Goal: Information Seeking & Learning: Understand process/instructions

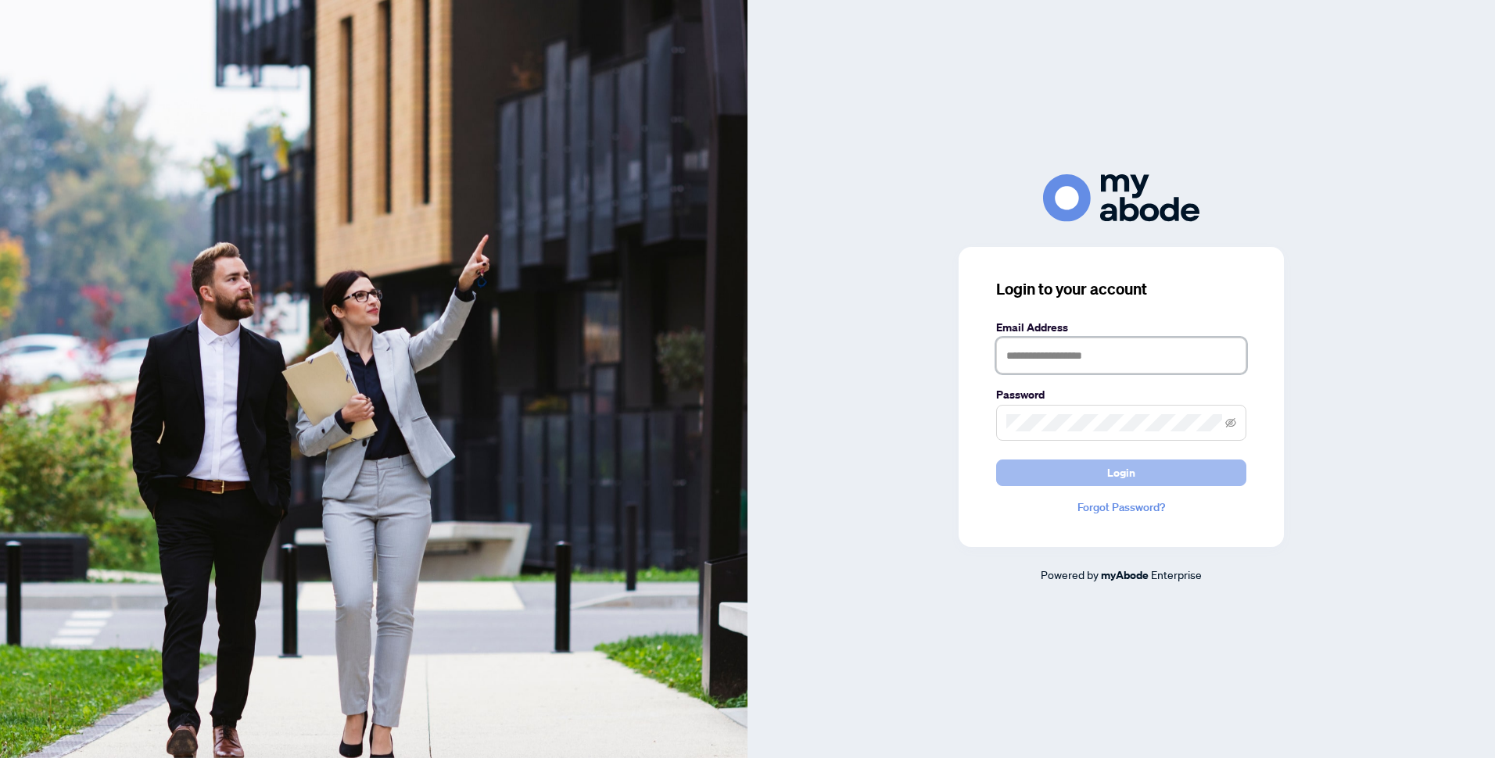
type input "**********"
click at [1133, 461] on span "Login" at bounding box center [1121, 472] width 28 height 25
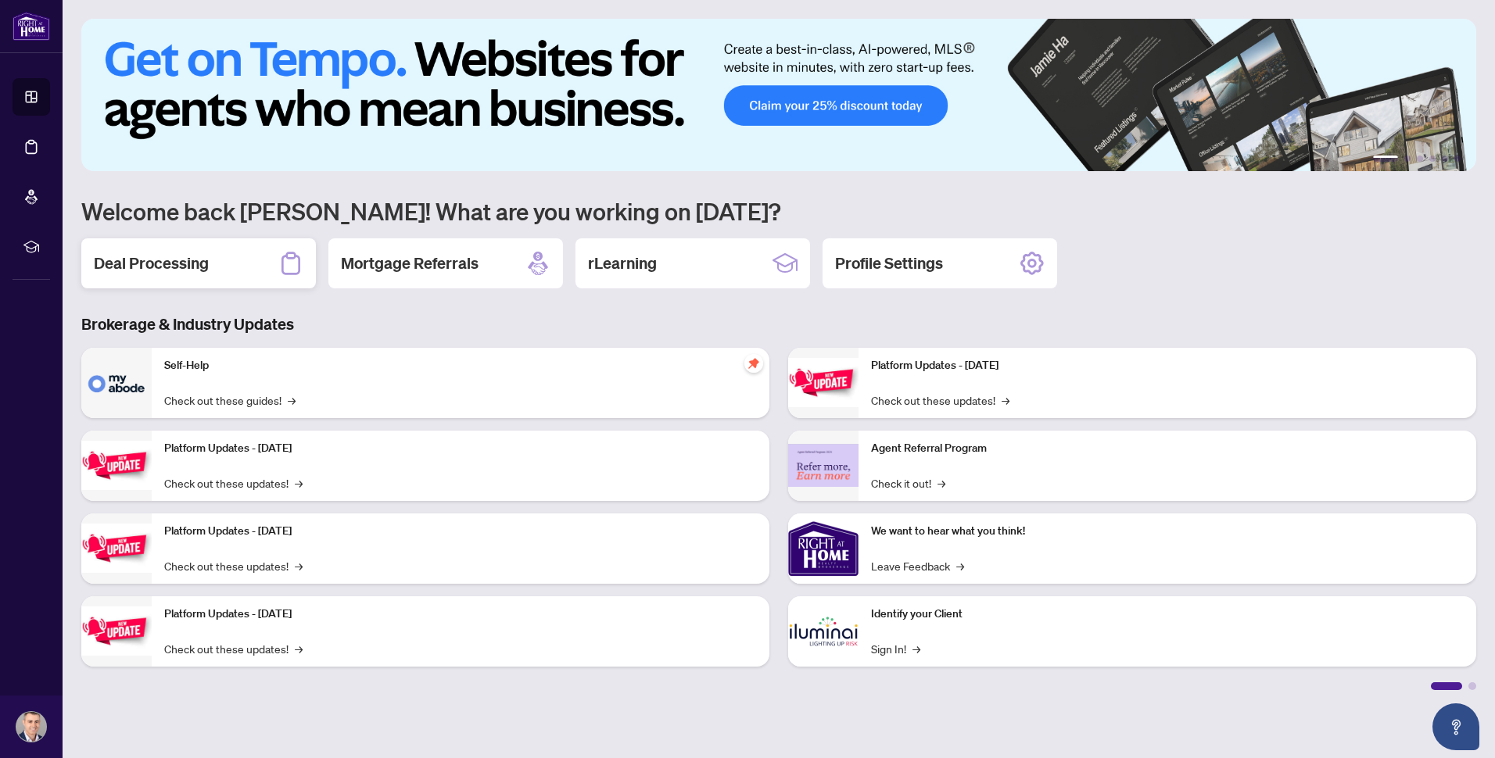
click at [222, 263] on div "Deal Processing" at bounding box center [198, 263] width 235 height 50
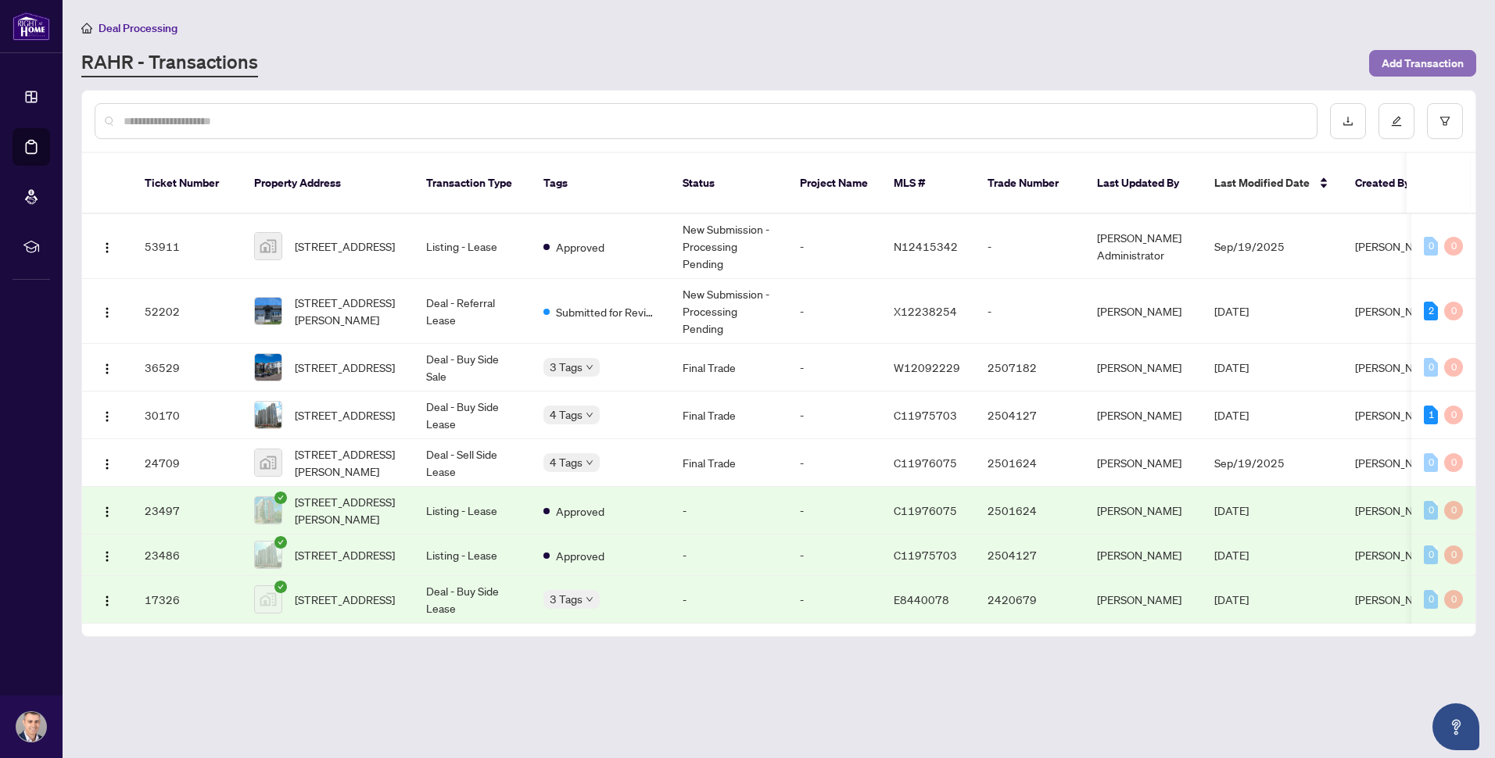
click at [1423, 57] on span "Add Transaction" at bounding box center [1422, 63] width 82 height 25
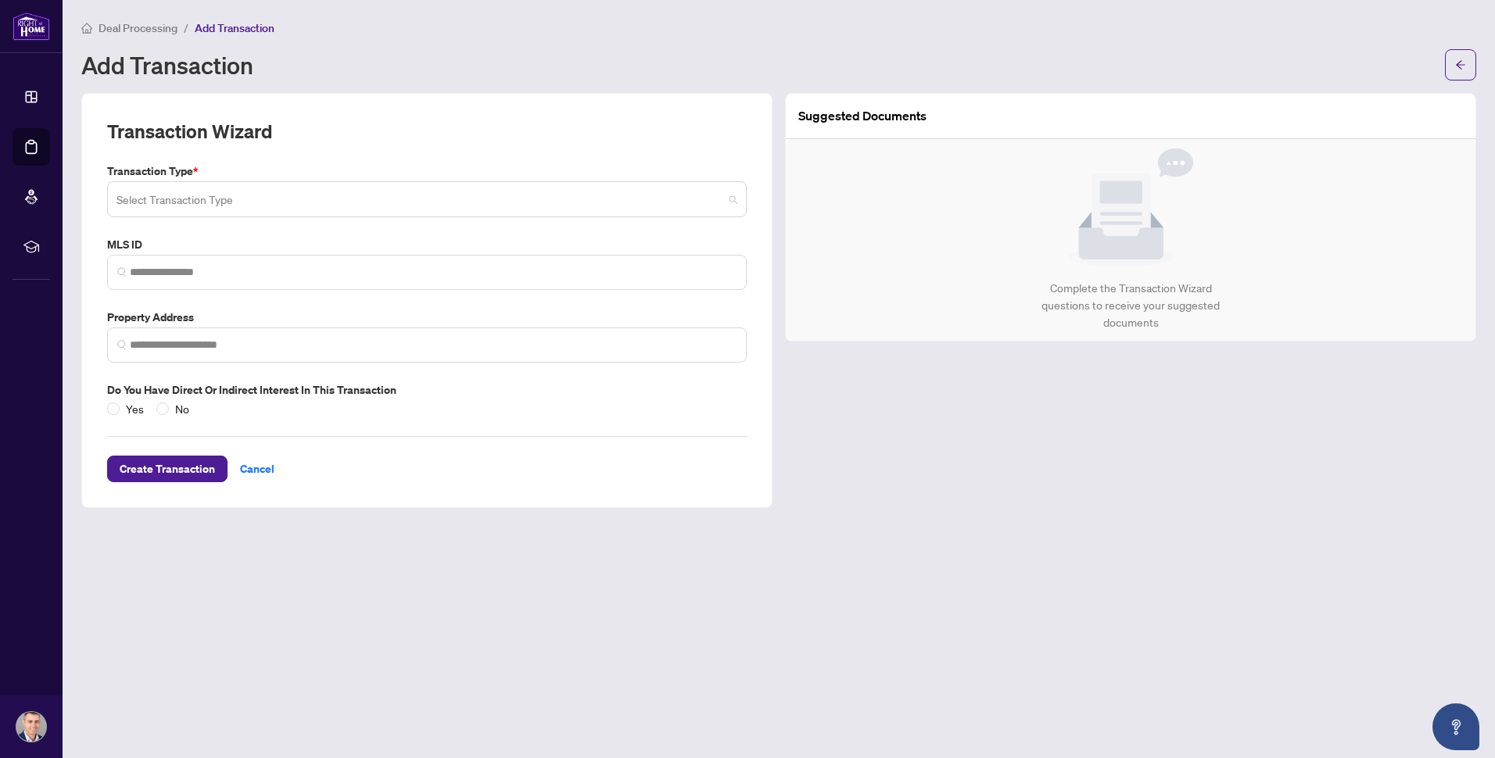
click at [156, 198] on input "search" at bounding box center [419, 201] width 607 height 34
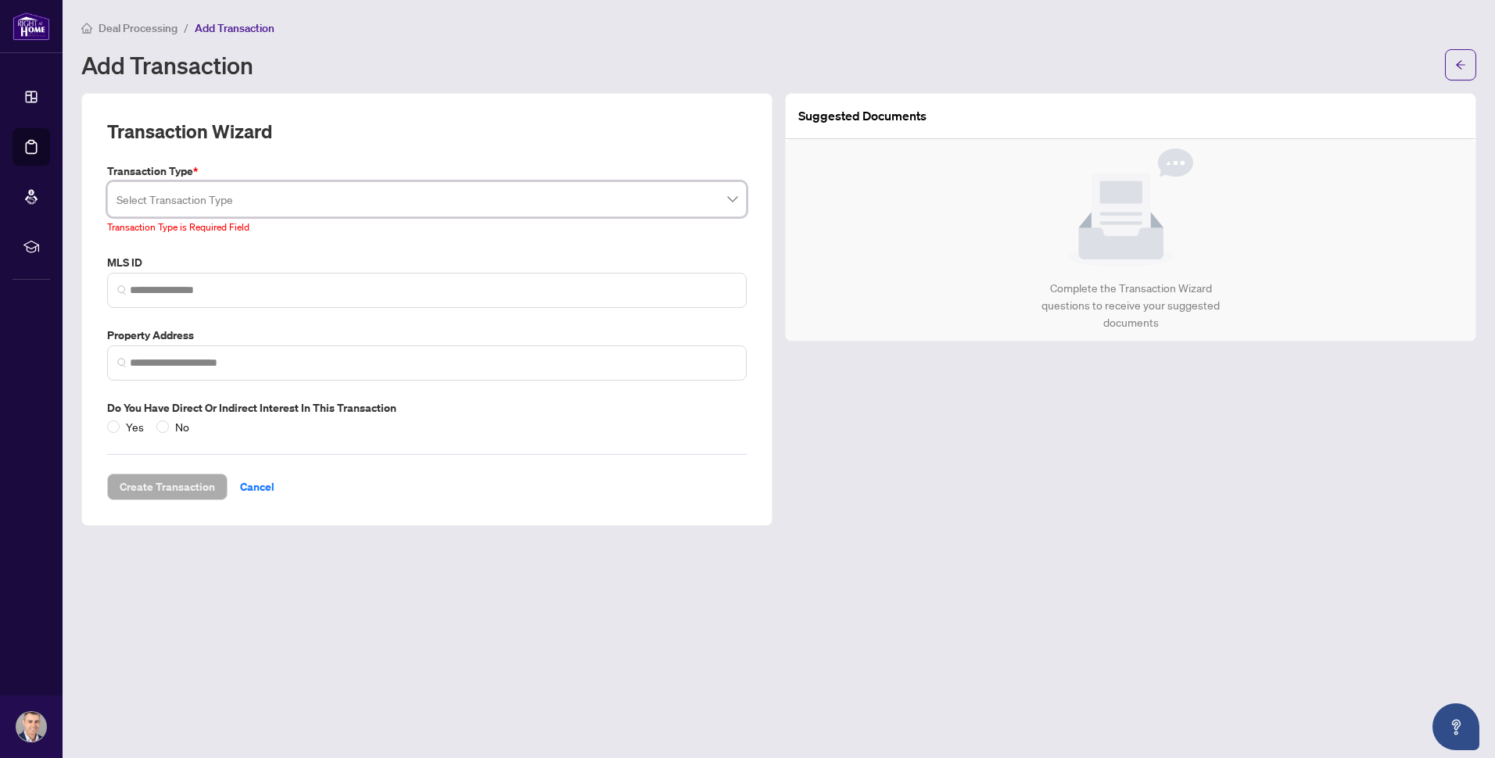
click at [385, 81] on main "Deal Processing / Add Transaction Add Transaction Transaction Wizard Transactio…" at bounding box center [779, 379] width 1432 height 758
click at [413, 550] on main "Deal Processing / Add Transaction Add Transaction Transaction Wizard Transactio…" at bounding box center [779, 379] width 1432 height 758
click at [242, 476] on span "Cancel" at bounding box center [257, 486] width 34 height 25
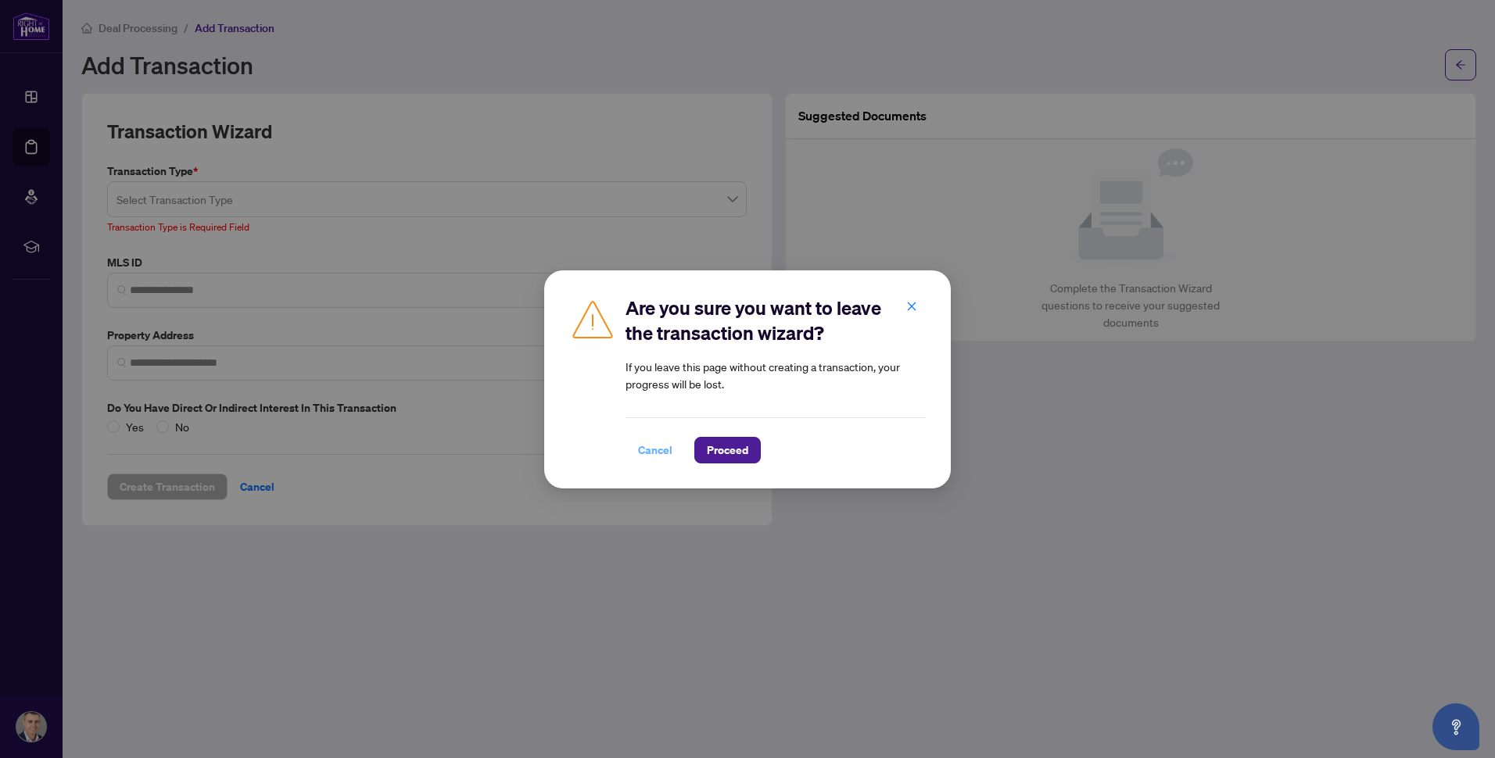
drag, startPoint x: 718, startPoint y: 446, endPoint x: 656, endPoint y: 452, distance: 62.8
click at [656, 452] on div "Cancel Proceed" at bounding box center [775, 450] width 300 height 27
click at [656, 452] on span "Cancel" at bounding box center [655, 450] width 34 height 25
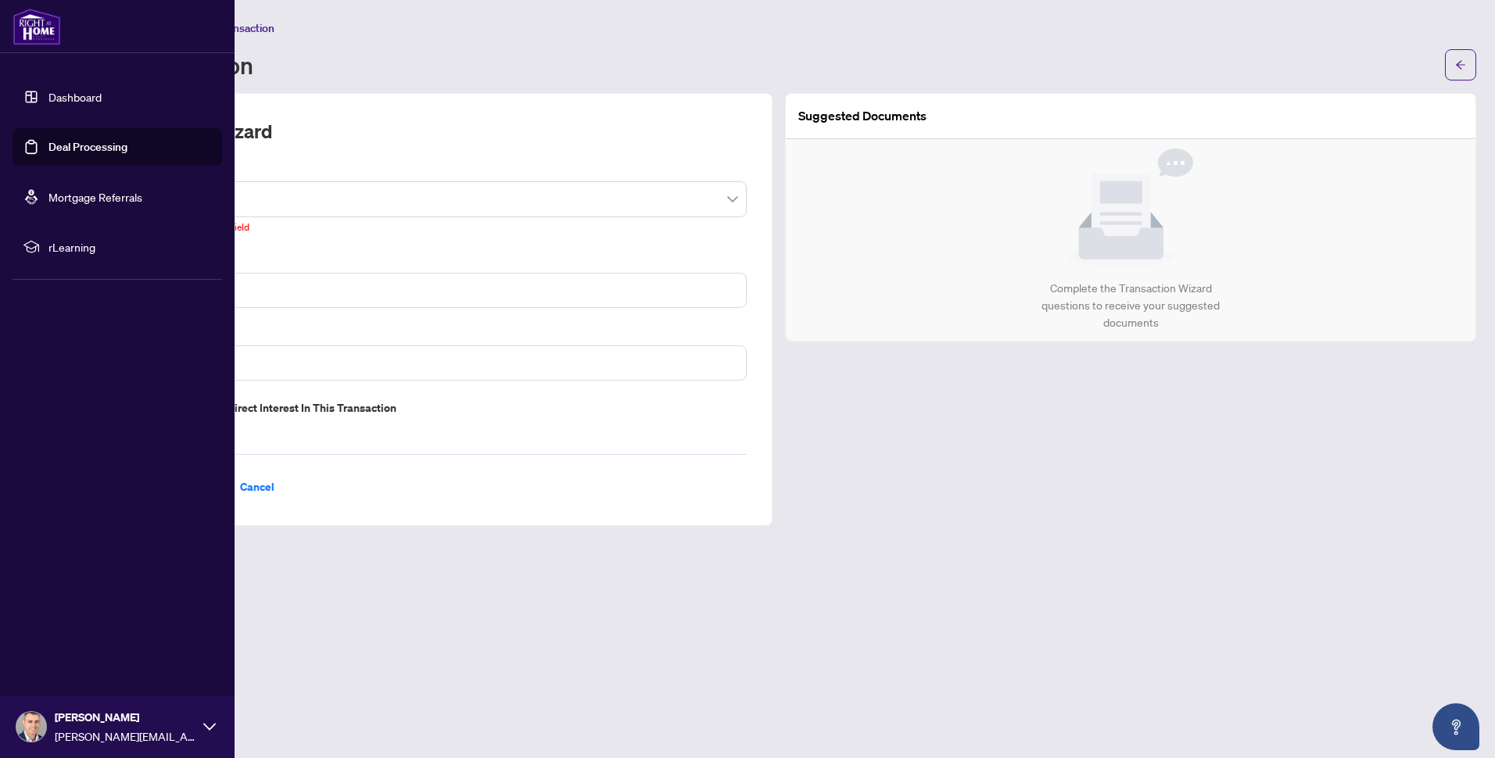
click at [71, 94] on link "Dashboard" at bounding box center [74, 97] width 53 height 14
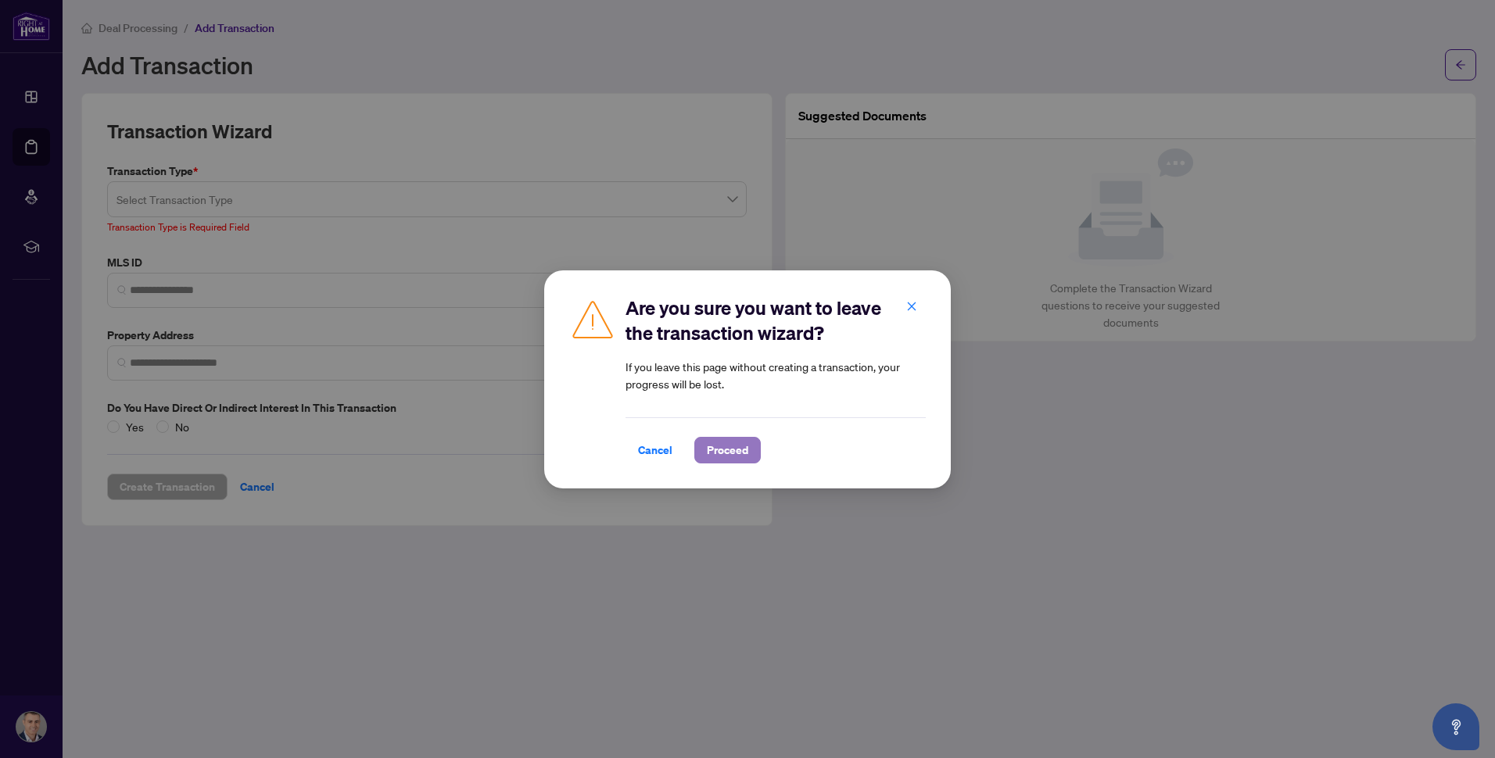
click at [736, 455] on span "Proceed" at bounding box center [727, 450] width 41 height 25
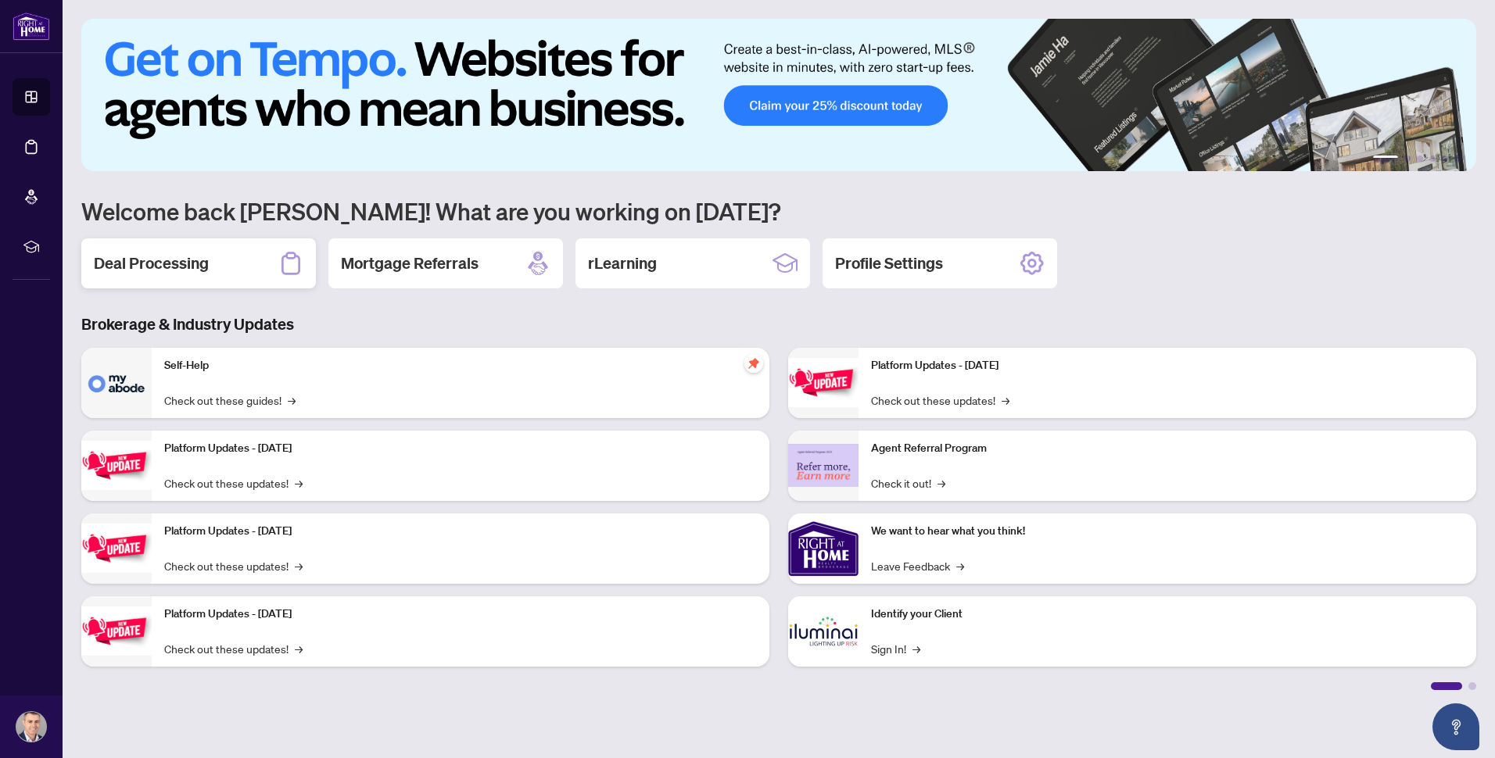
click at [196, 262] on h2 "Deal Processing" at bounding box center [151, 263] width 115 height 22
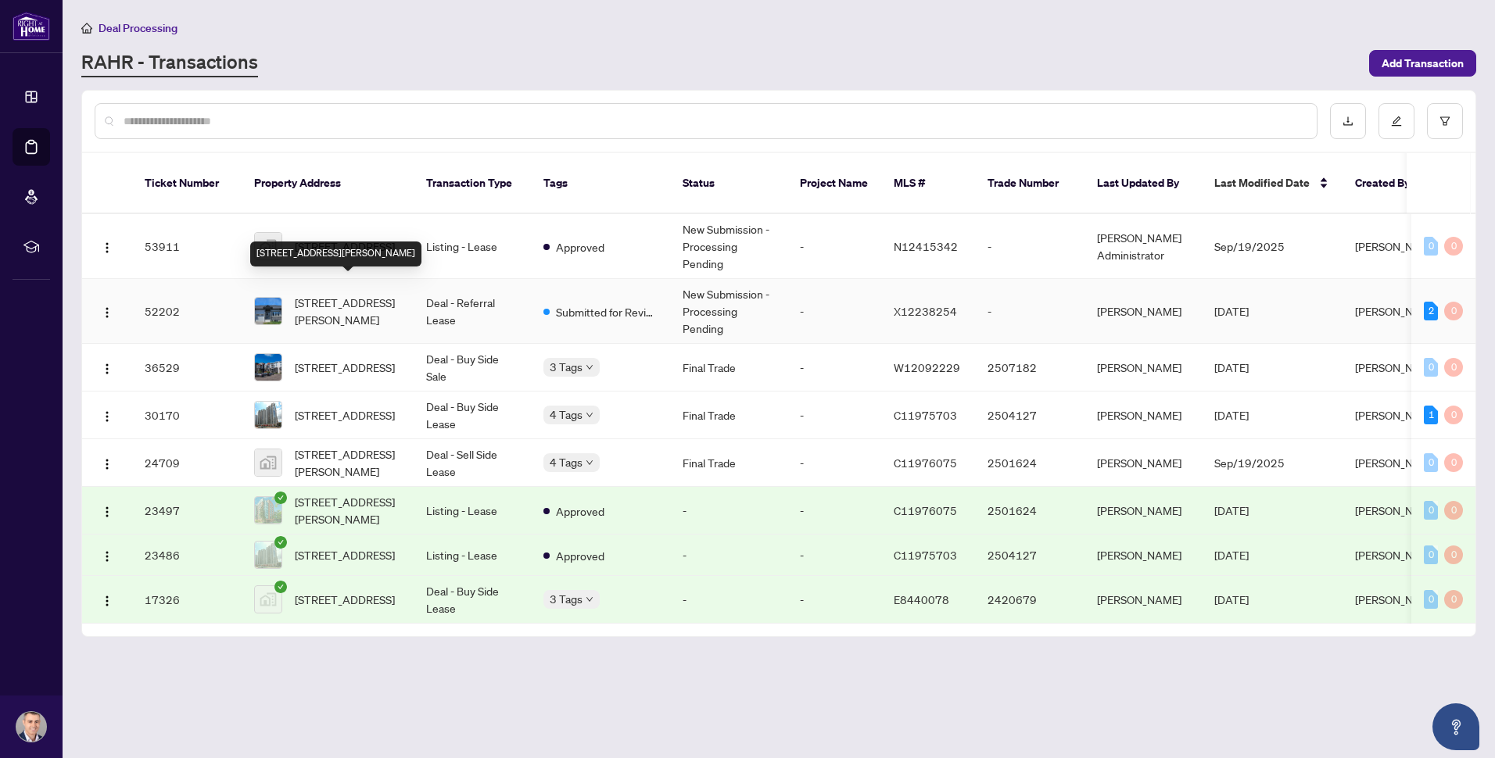
click at [338, 295] on span "98 Adley Dr, Brockville, Ontario K6V 7J1, Canada" at bounding box center [348, 311] width 106 height 34
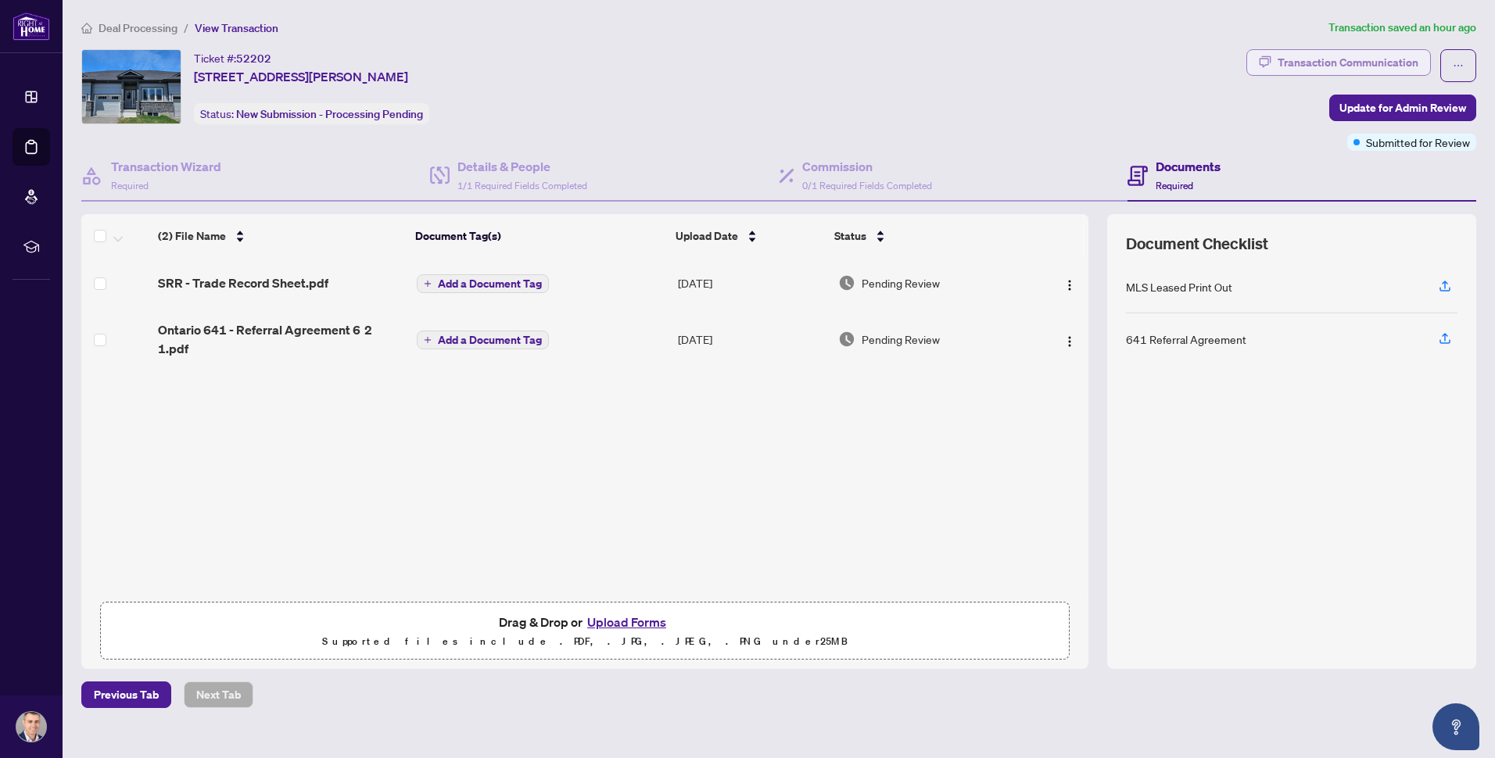
click at [1370, 64] on div "Transaction Communication" at bounding box center [1347, 62] width 141 height 25
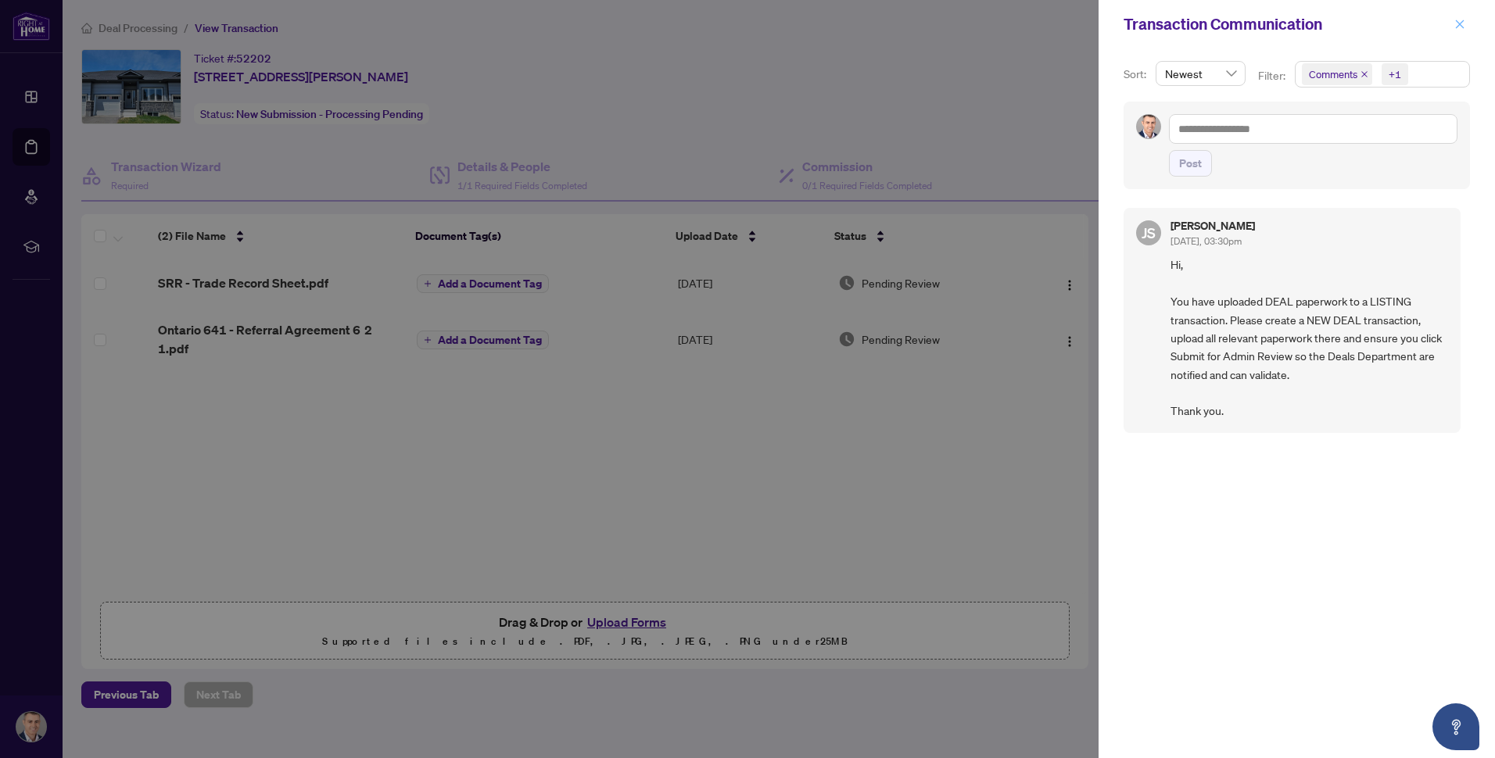
click at [1454, 27] on icon "close" at bounding box center [1459, 24] width 11 height 11
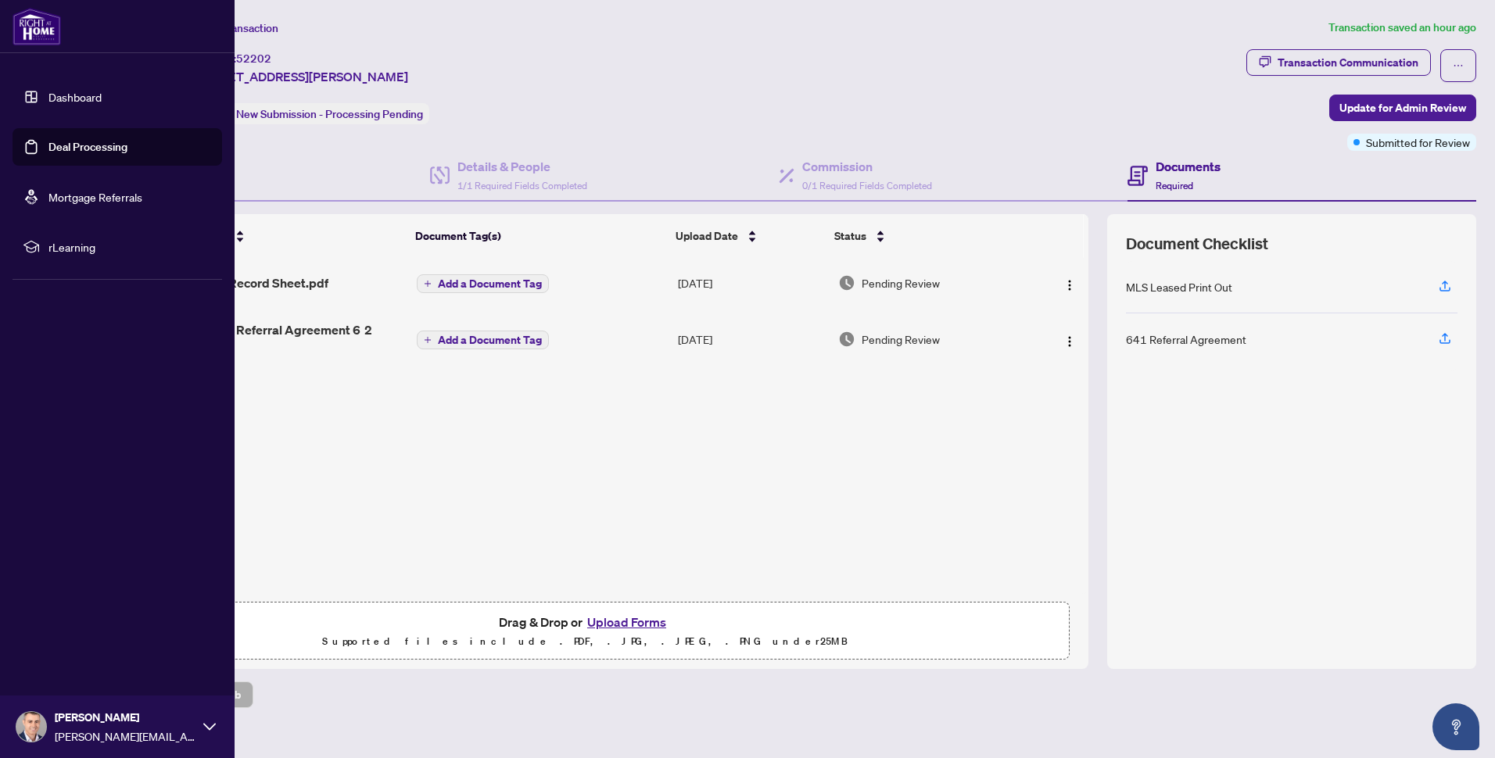
click at [48, 96] on link "Dashboard" at bounding box center [74, 97] width 53 height 14
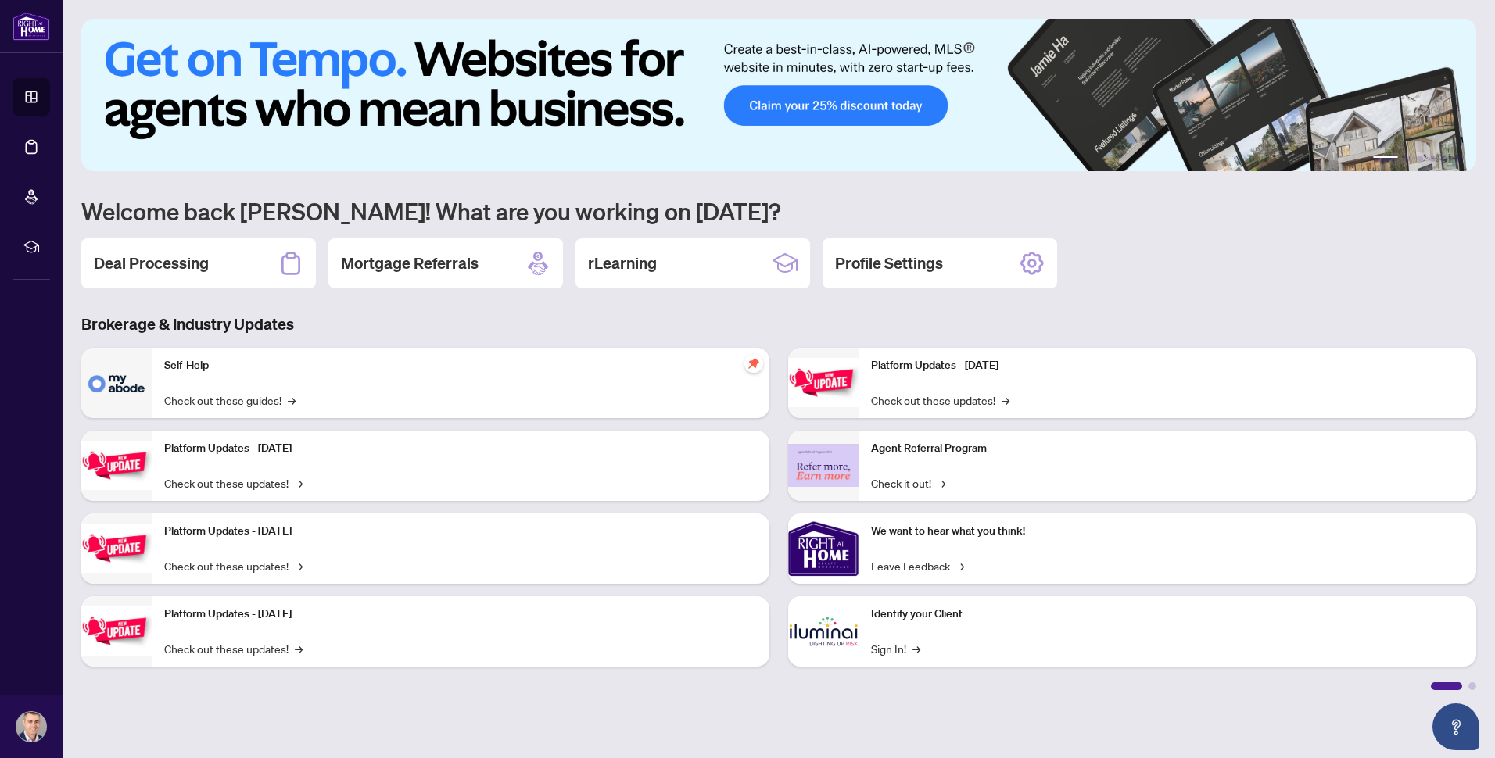
click at [383, 321] on h3 "Brokerage & Industry Updates" at bounding box center [778, 324] width 1395 height 22
click at [209, 268] on div "Deal Processing" at bounding box center [198, 263] width 235 height 50
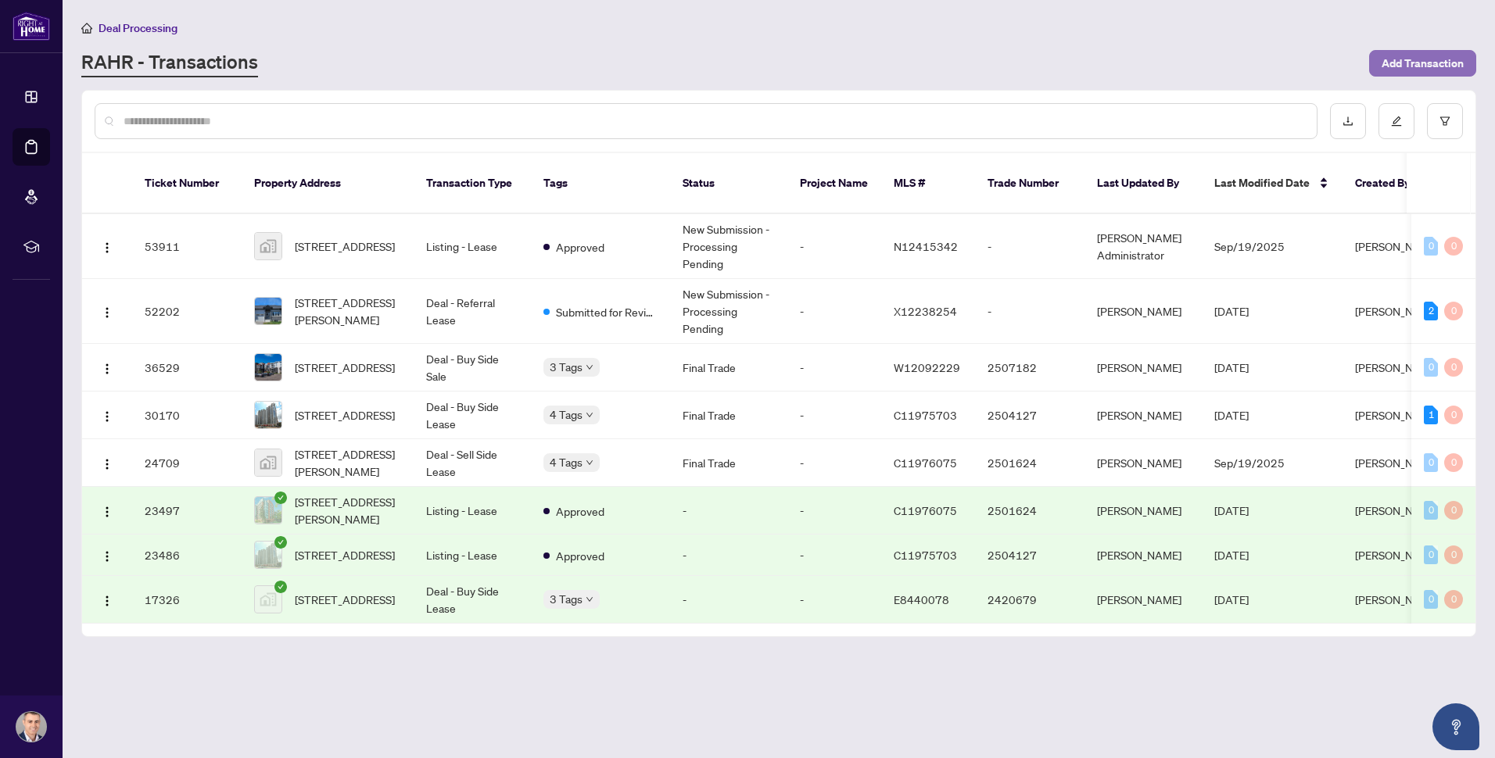
click at [1406, 59] on span "Add Transaction" at bounding box center [1422, 63] width 82 height 25
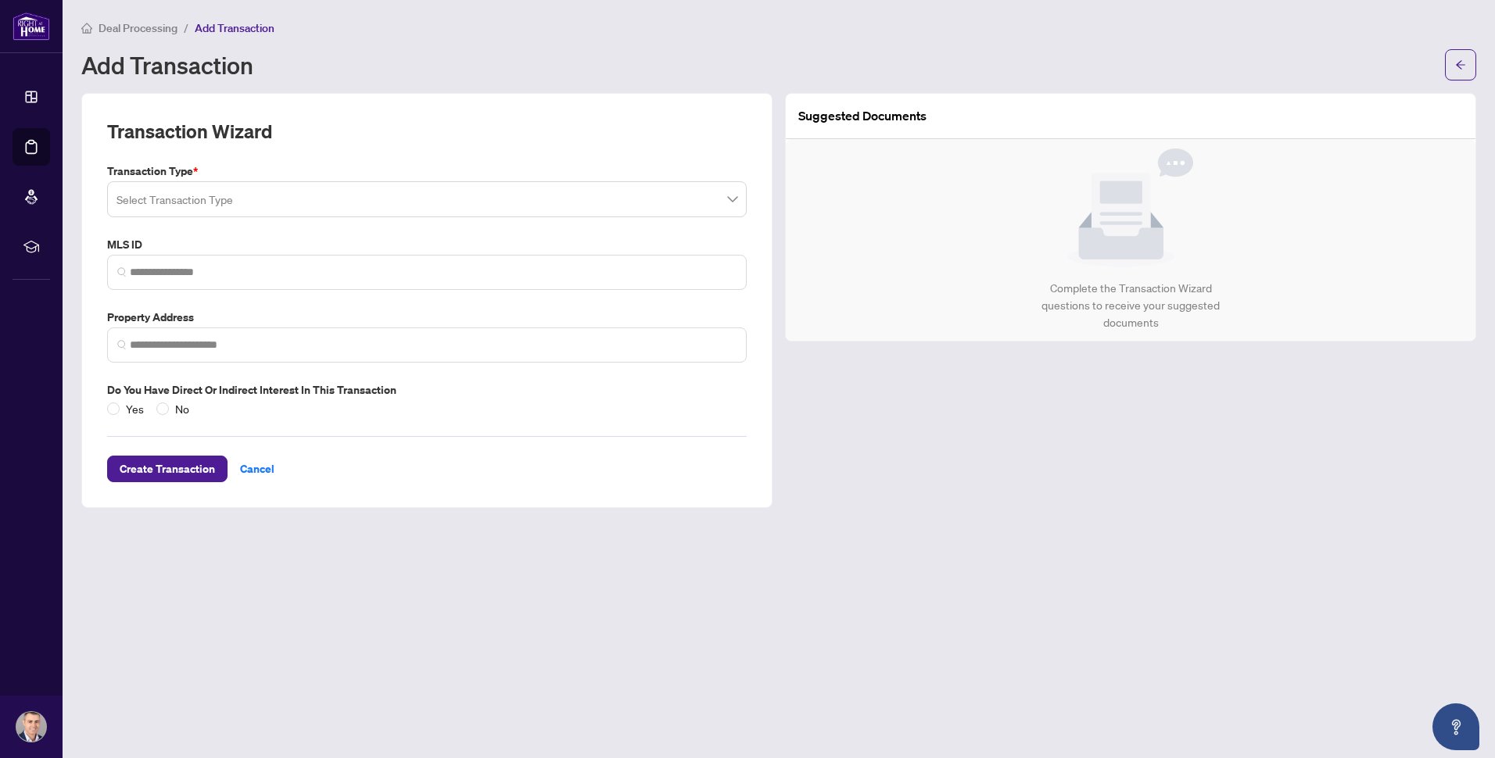
click at [280, 192] on input "search" at bounding box center [419, 201] width 607 height 34
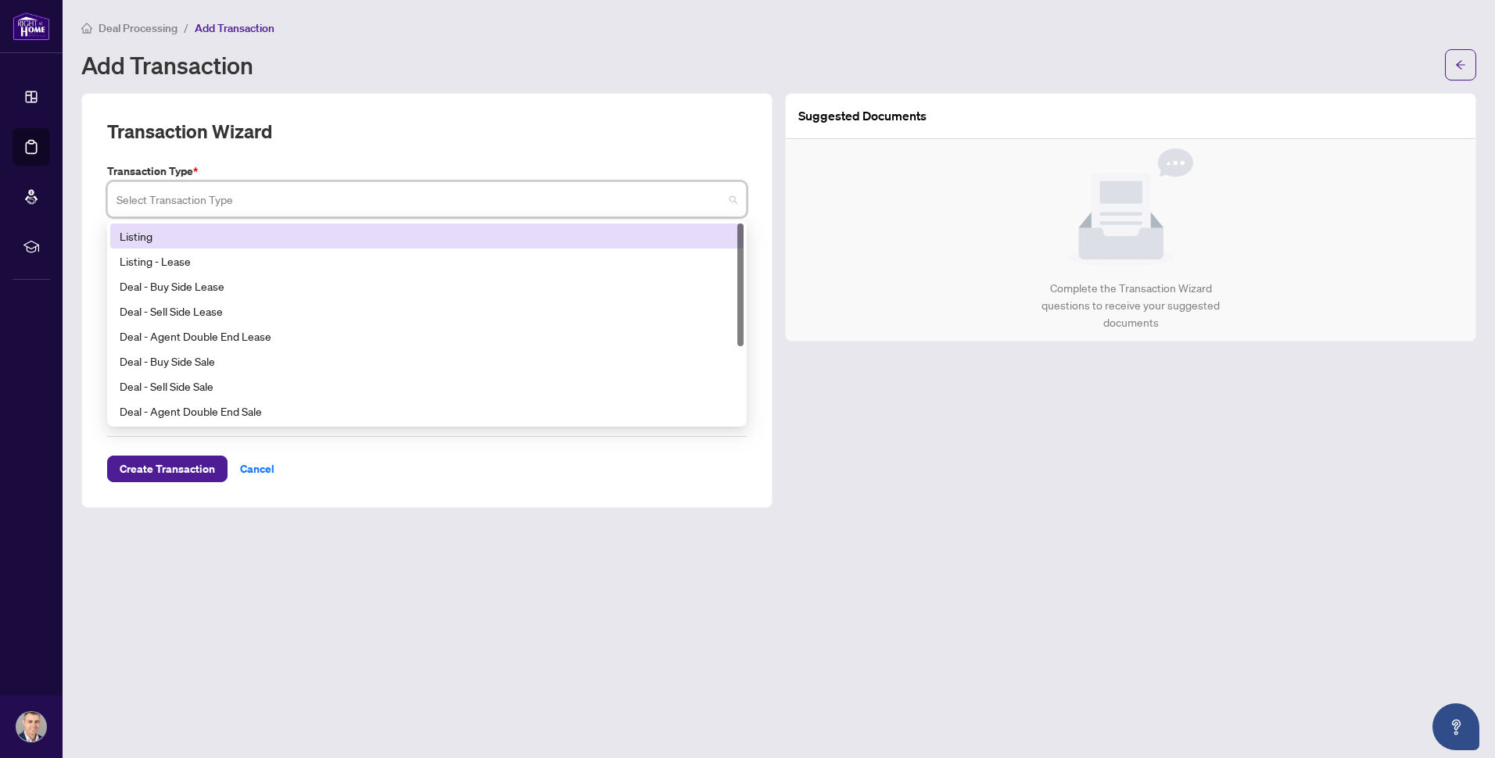
drag, startPoint x: 353, startPoint y: 72, endPoint x: 260, endPoint y: 71, distance: 92.2
click at [351, 72] on div "Add Transaction" at bounding box center [758, 64] width 1354 height 25
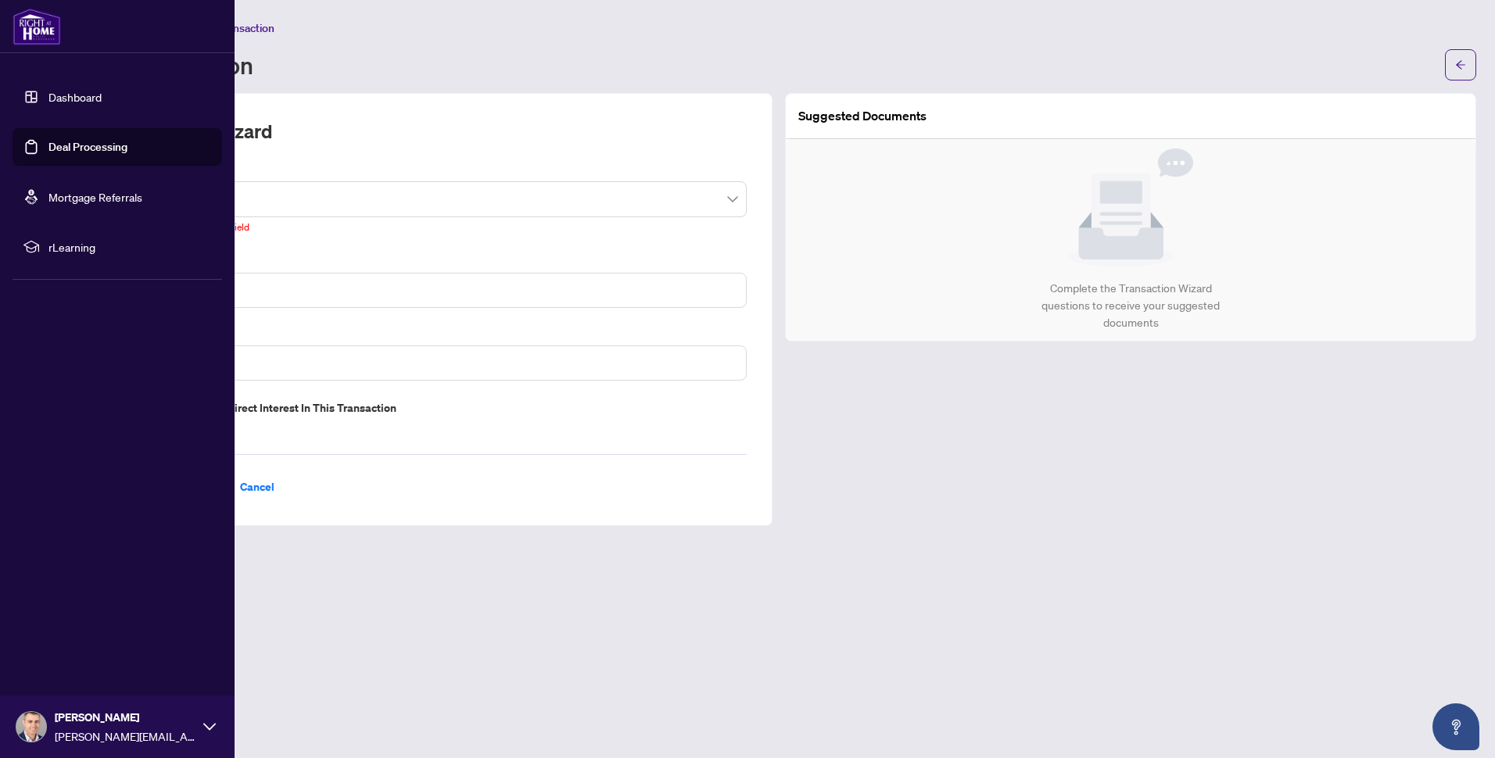
click at [48, 94] on link "Dashboard" at bounding box center [74, 97] width 53 height 14
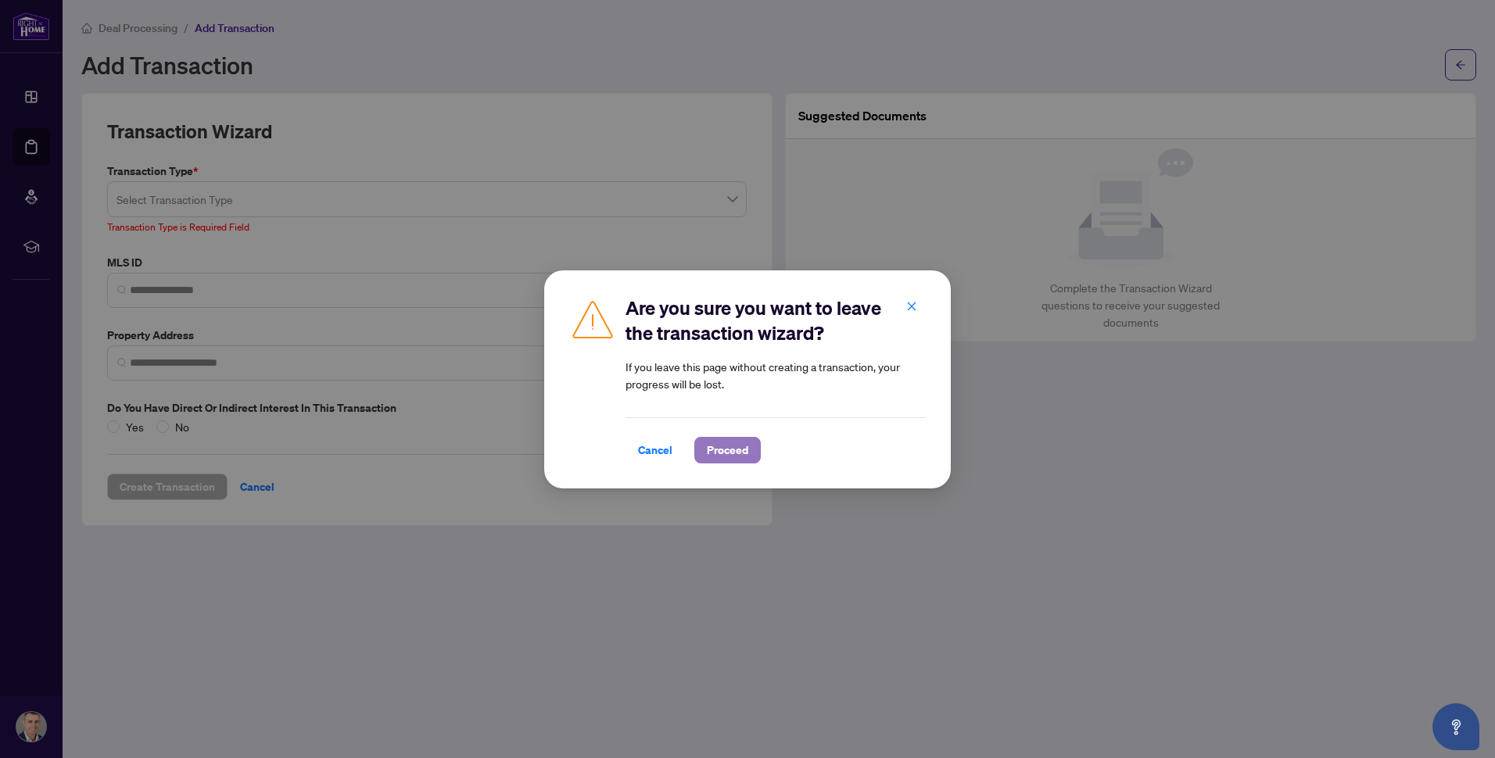
click at [729, 453] on span "Proceed" at bounding box center [727, 450] width 41 height 25
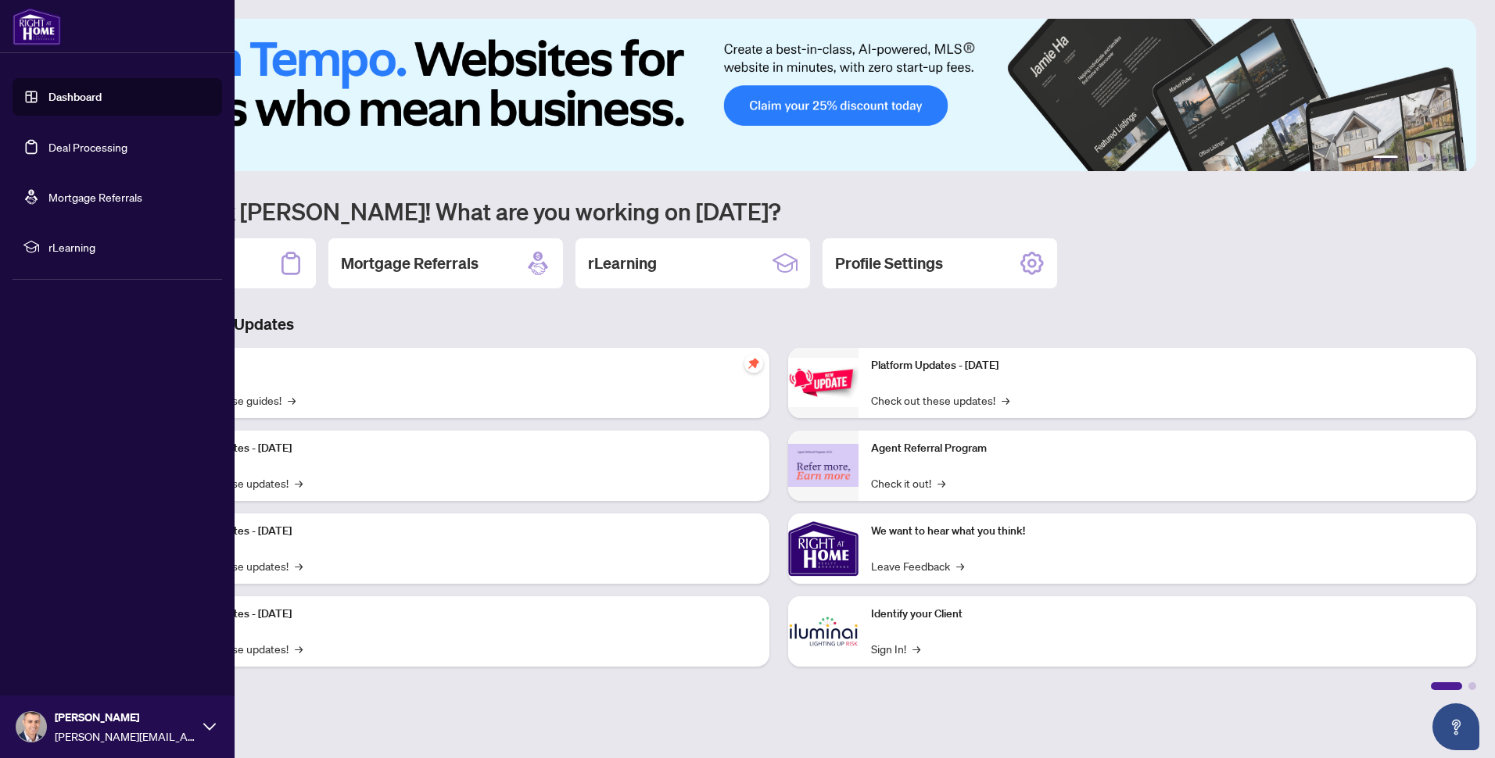
click at [73, 146] on link "Deal Processing" at bounding box center [87, 147] width 79 height 14
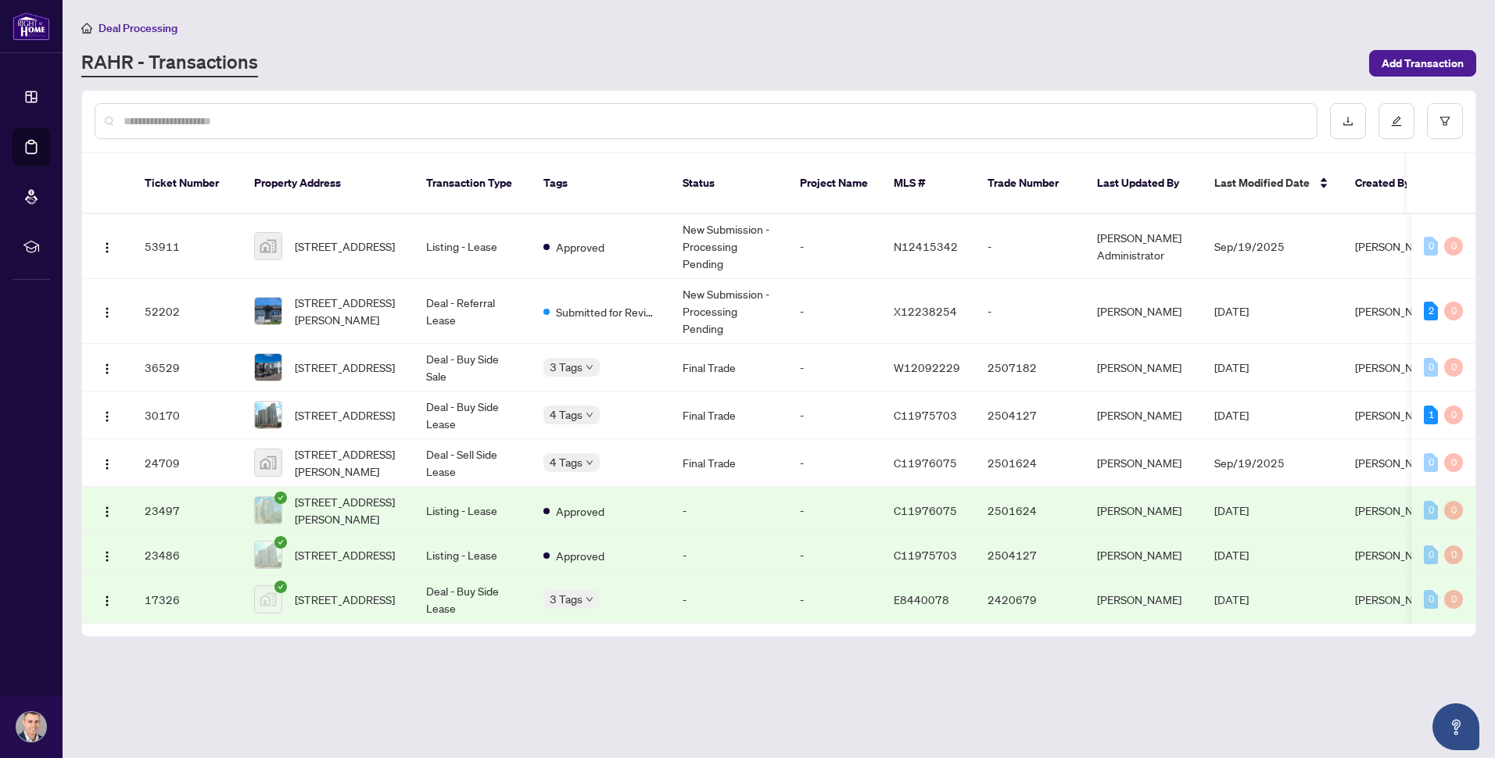
click at [430, 31] on div "Deal Processing" at bounding box center [778, 28] width 1395 height 18
click at [1396, 51] on span "Add Transaction" at bounding box center [1422, 63] width 82 height 25
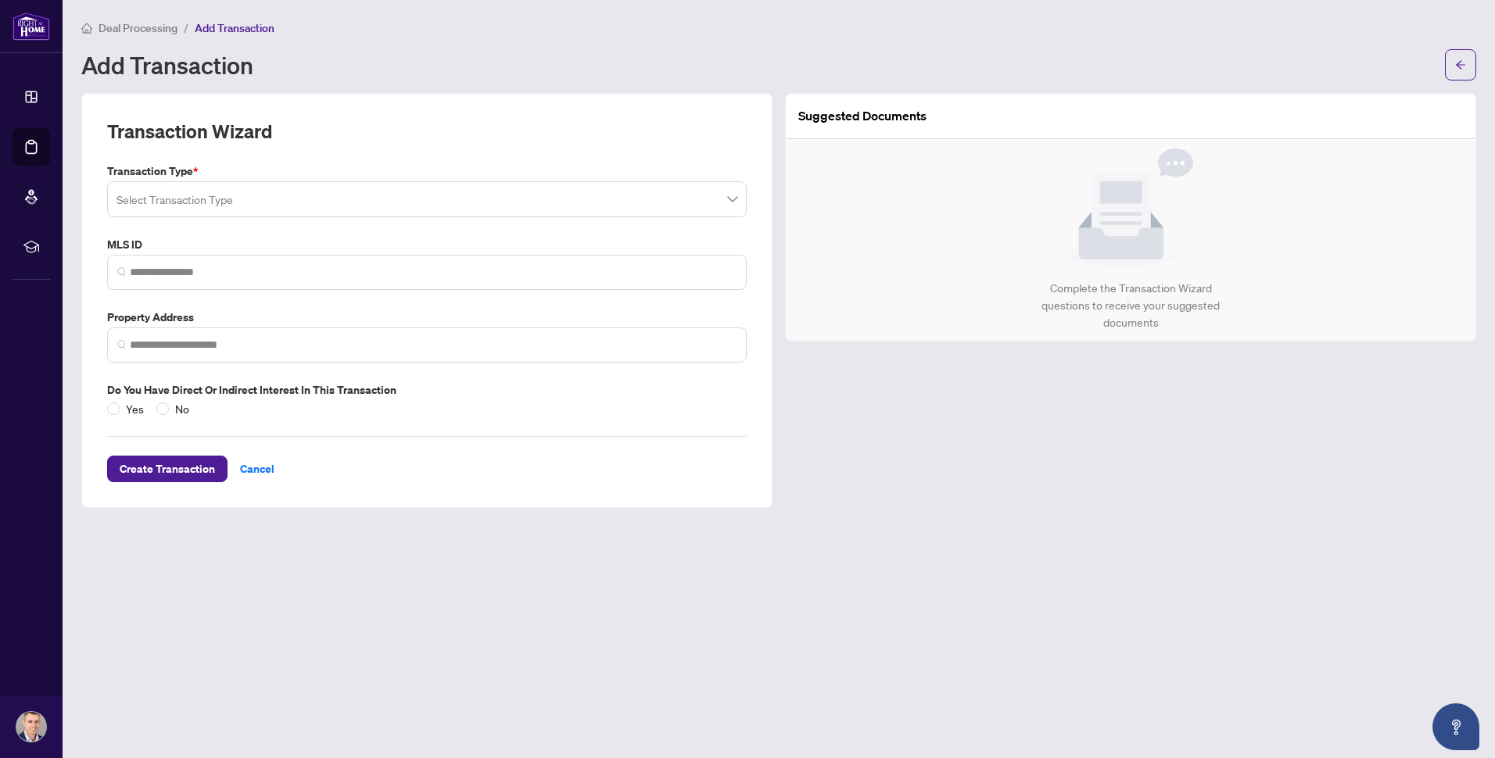
click at [270, 192] on input "search" at bounding box center [419, 201] width 607 height 34
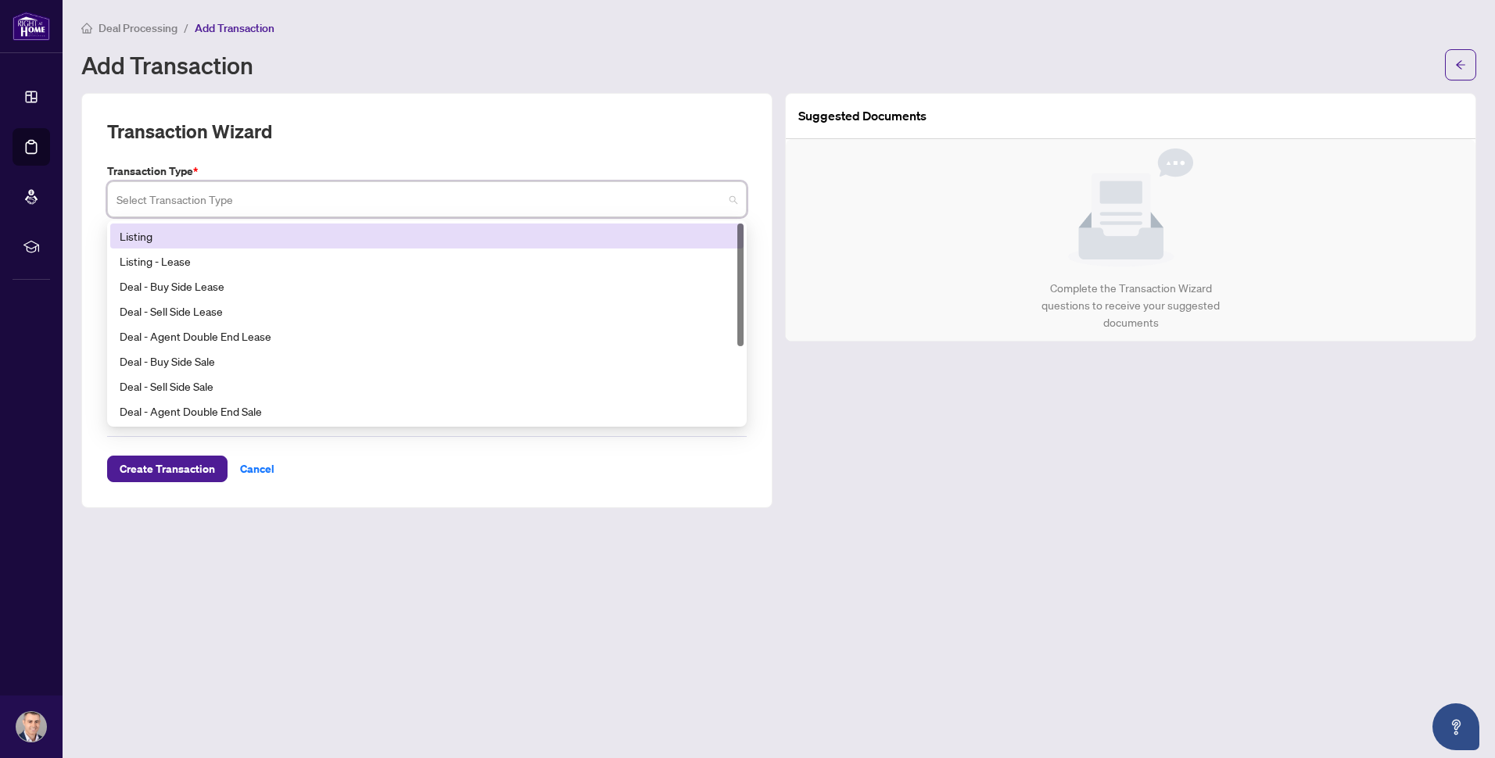
click at [319, 19] on div "Deal Processing / Add Transaction" at bounding box center [778, 28] width 1395 height 18
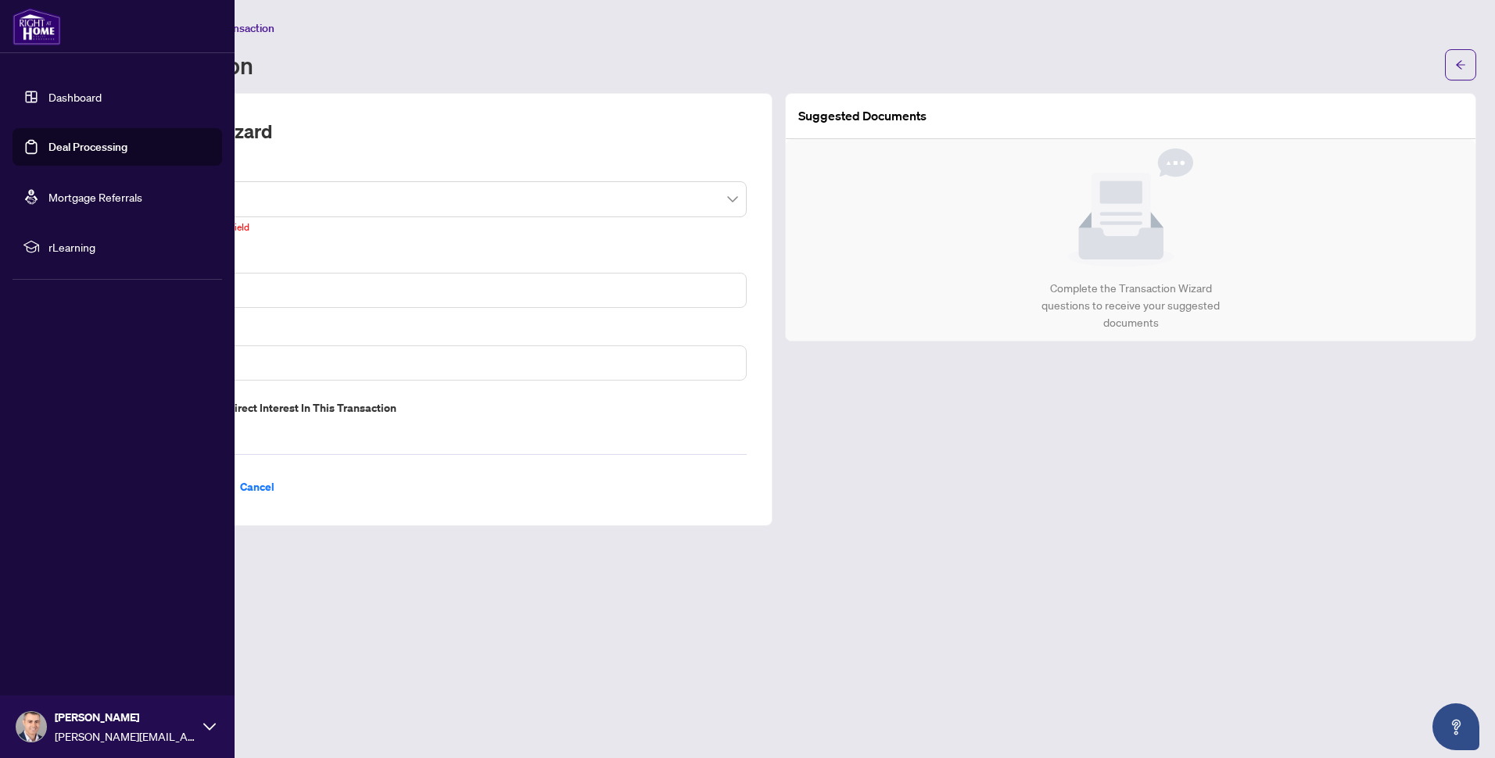
click at [85, 94] on link "Dashboard" at bounding box center [74, 97] width 53 height 14
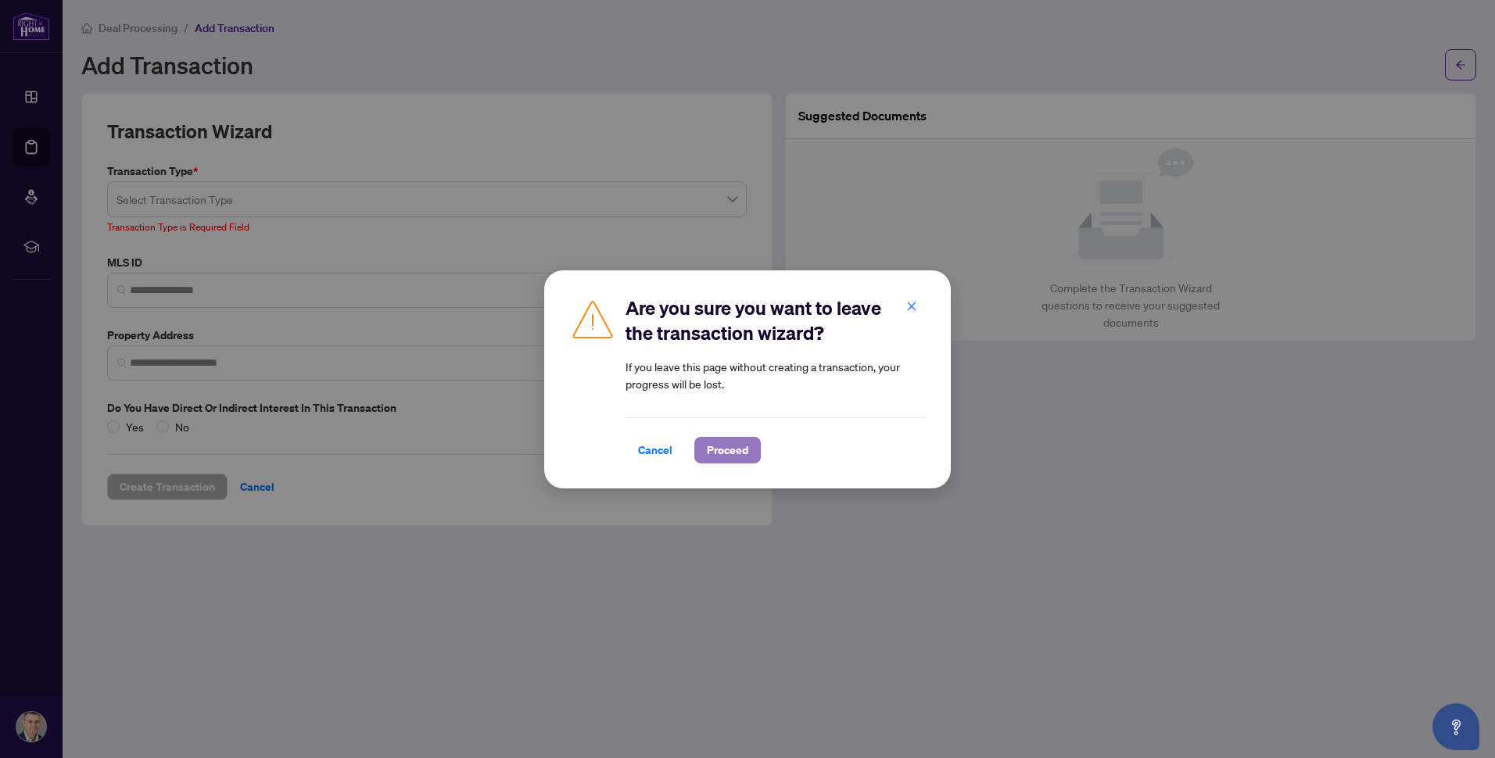
click at [743, 454] on span "Proceed" at bounding box center [727, 450] width 41 height 25
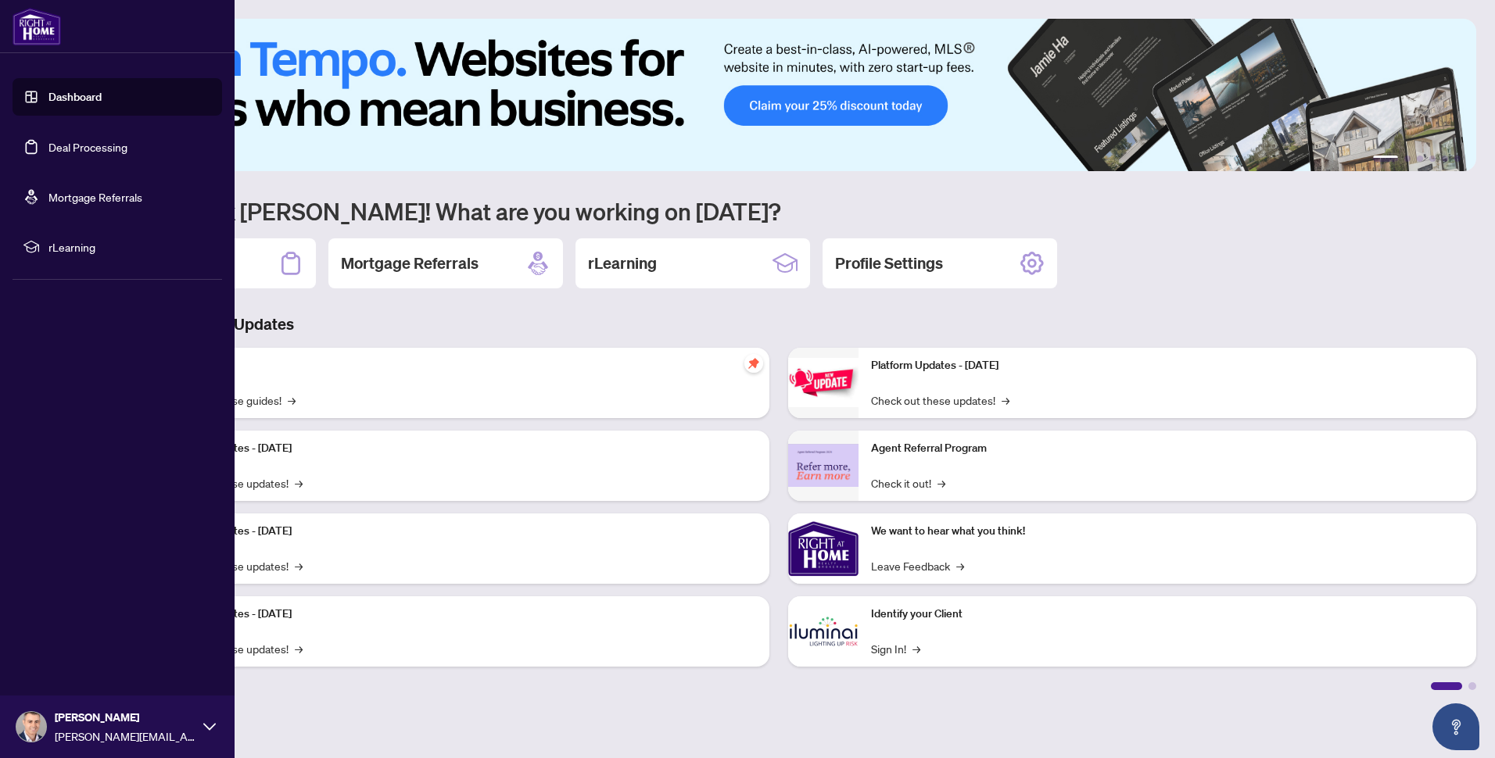
click at [48, 37] on img at bounding box center [37, 27] width 48 height 38
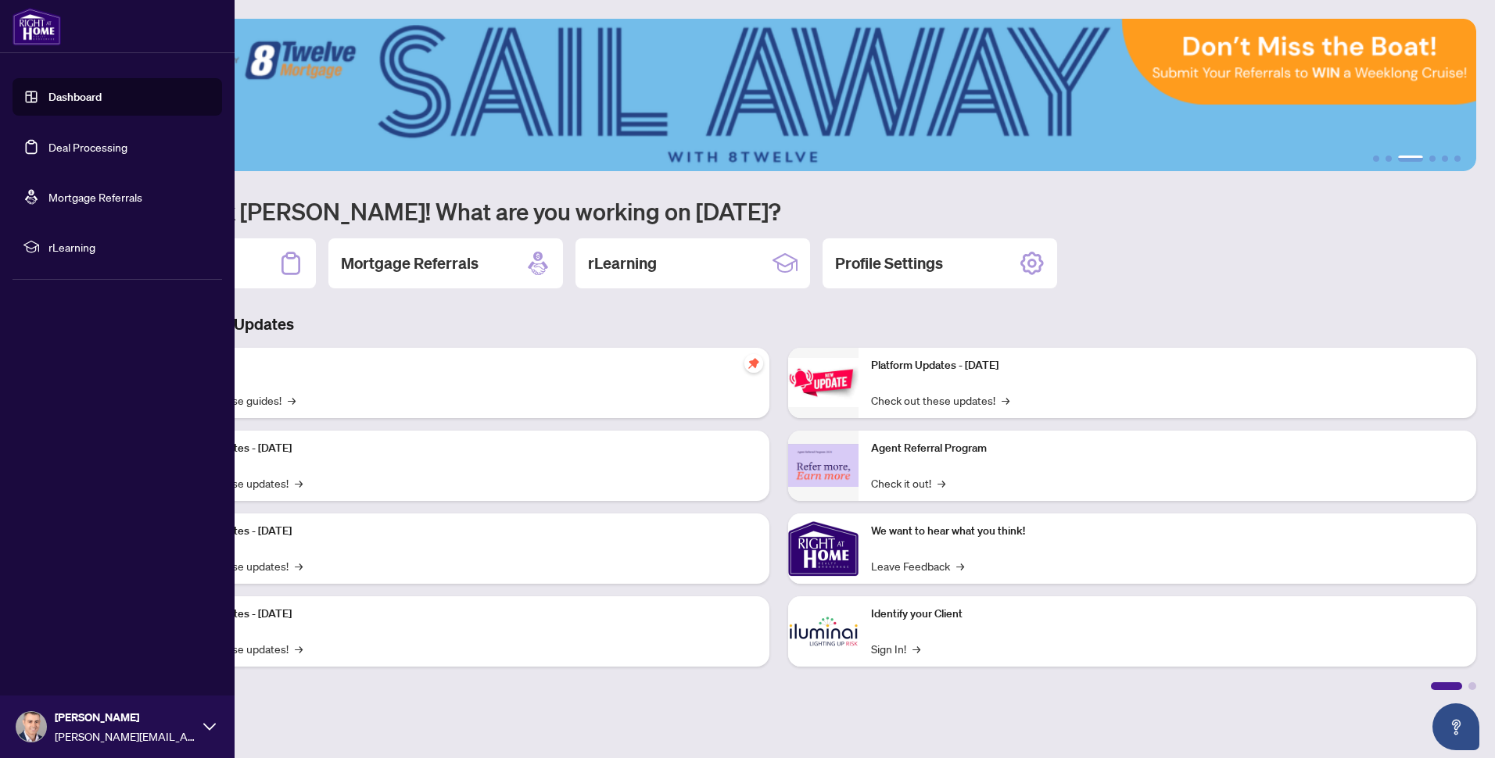
click at [73, 146] on link "Deal Processing" at bounding box center [87, 147] width 79 height 14
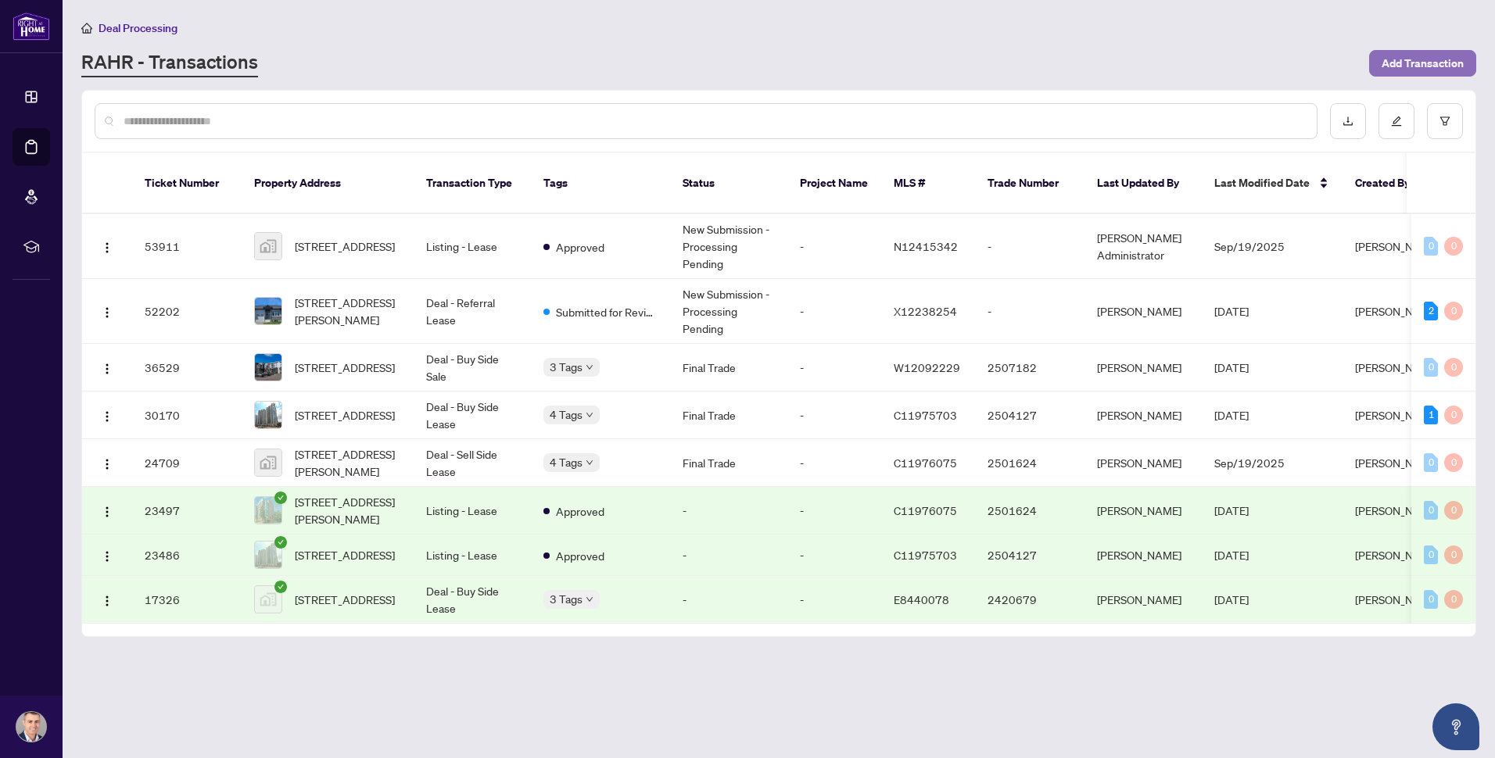
click at [1441, 65] on span "Add Transaction" at bounding box center [1422, 63] width 82 height 25
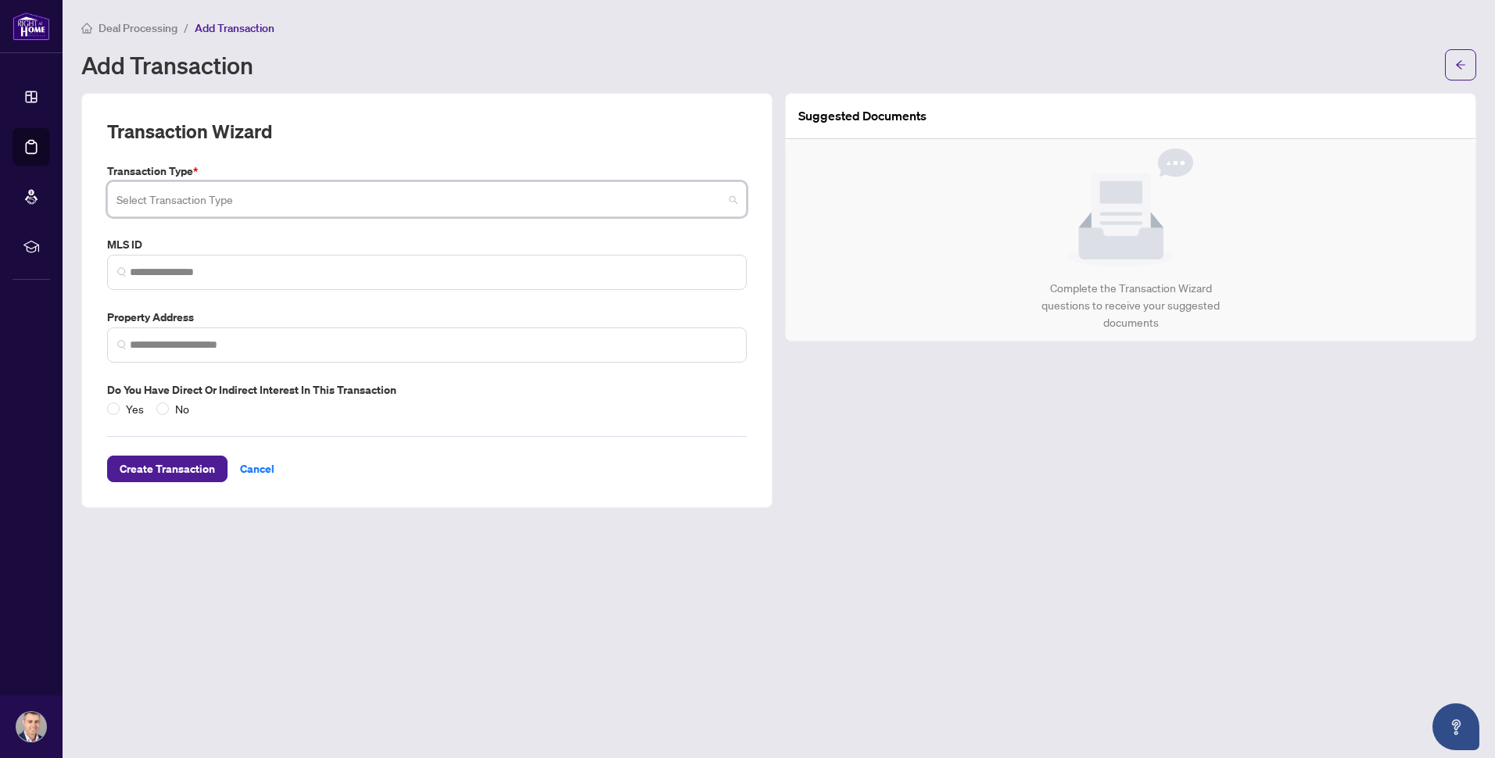
click at [215, 207] on input "search" at bounding box center [419, 201] width 607 height 34
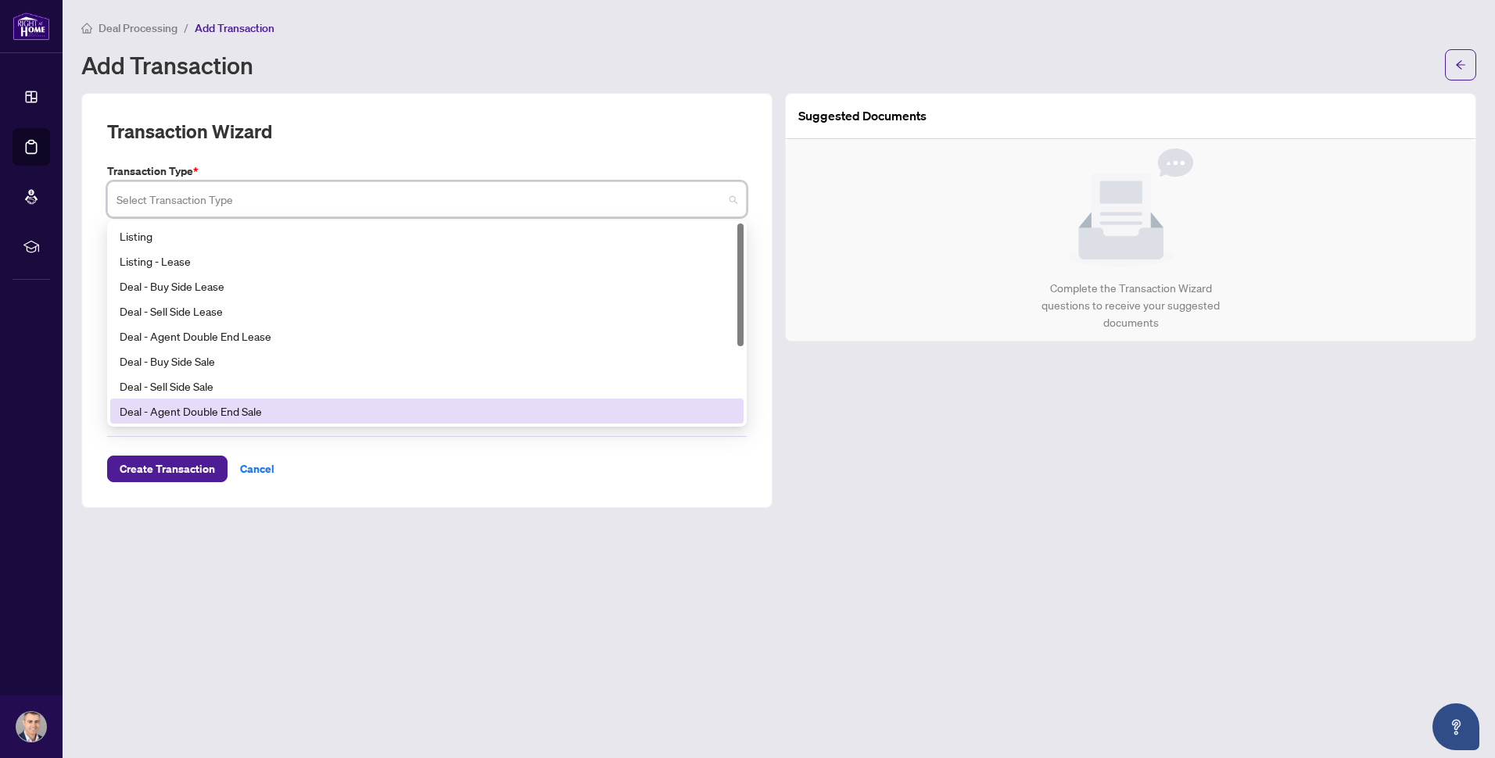
click at [408, 629] on main "Deal Processing / Add Transaction Add Transaction Transaction Wizard Transactio…" at bounding box center [779, 379] width 1432 height 758
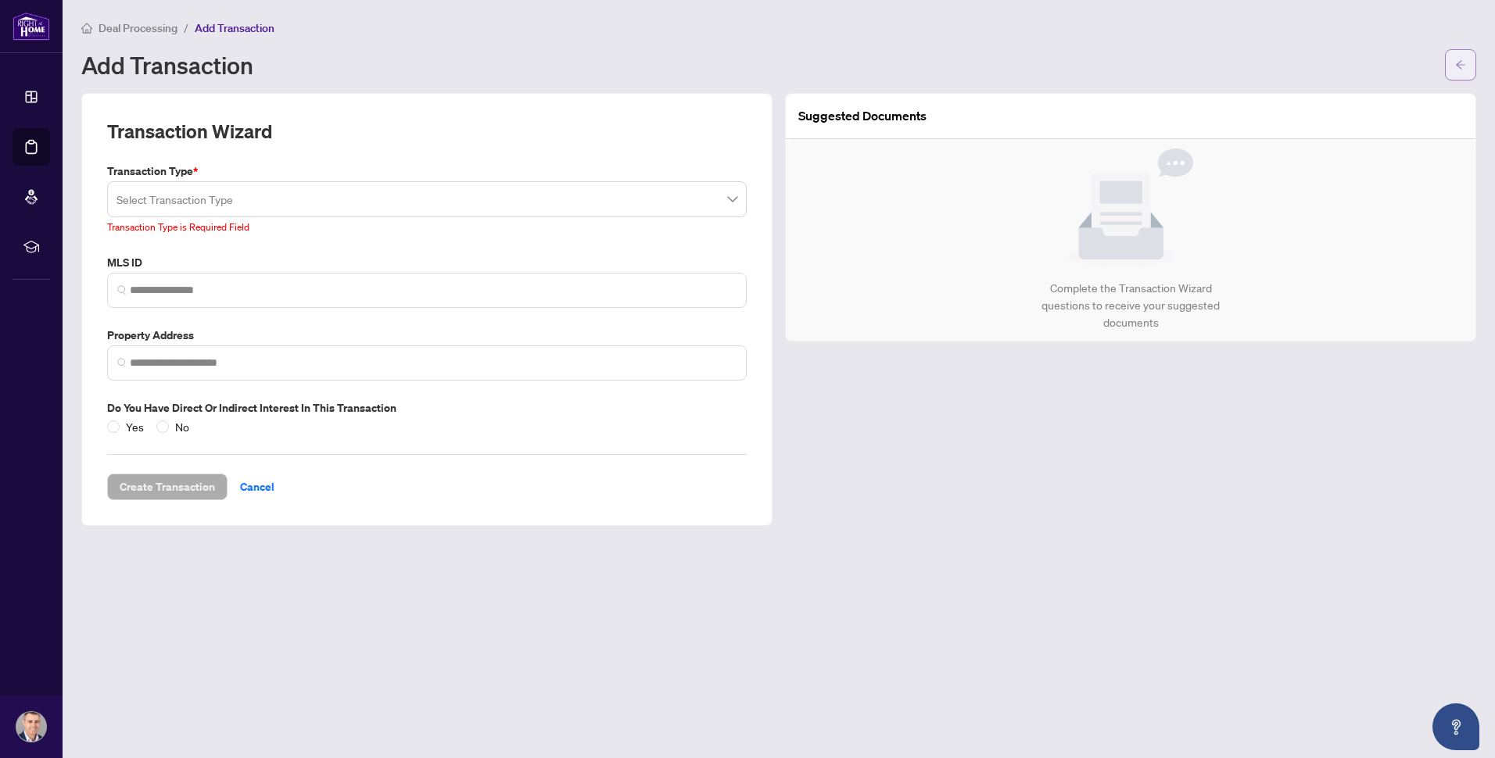
click at [1456, 59] on icon "arrow-left" at bounding box center [1460, 64] width 11 height 11
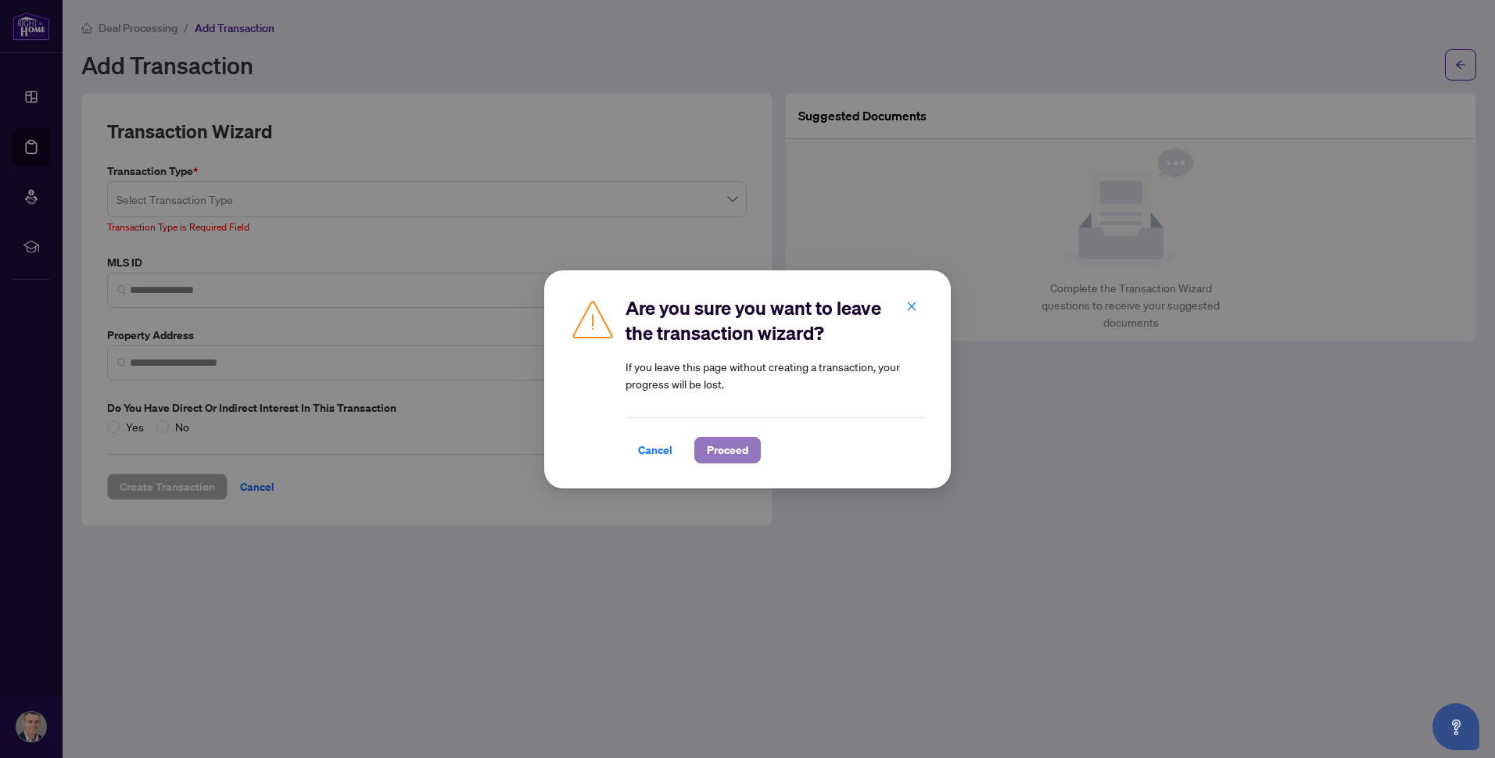
click at [743, 445] on span "Proceed" at bounding box center [727, 450] width 41 height 25
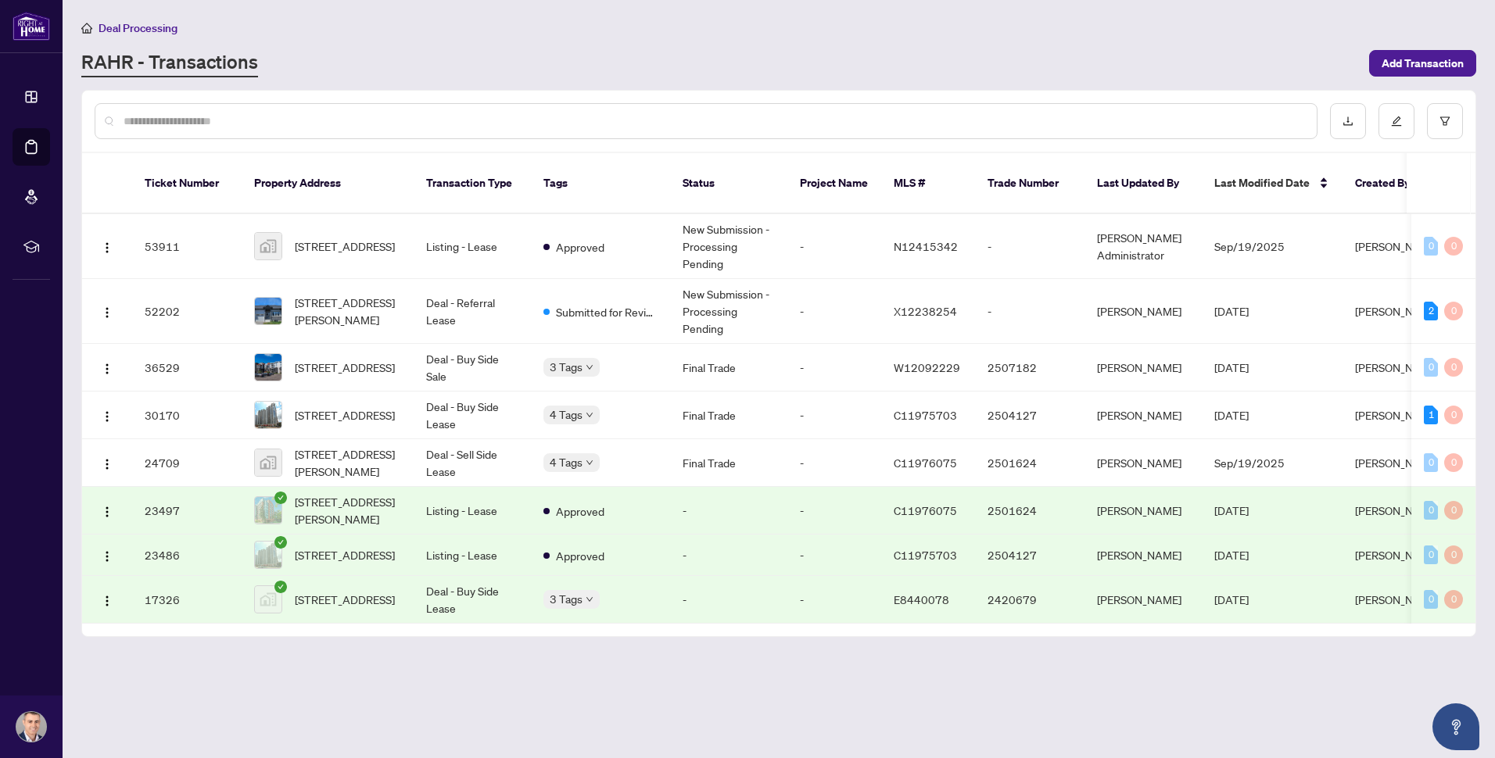
drag, startPoint x: 409, startPoint y: 700, endPoint x: 609, endPoint y: 576, distance: 235.6
click at [409, 700] on main "Deal Processing RAHR - Transactions Add Transaction Ticket Number Property Addr…" at bounding box center [779, 379] width 1432 height 758
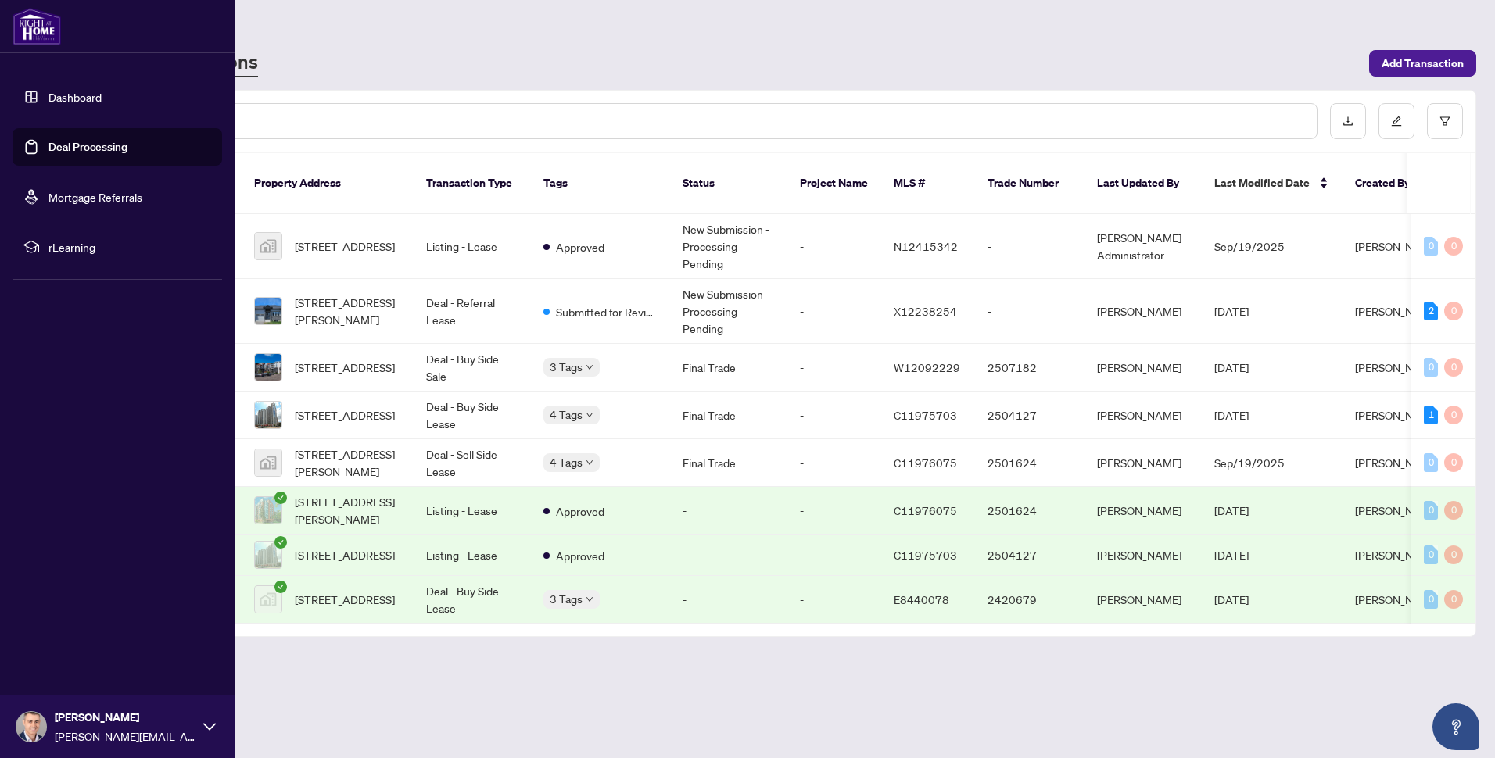
click at [37, 23] on img at bounding box center [37, 27] width 48 height 38
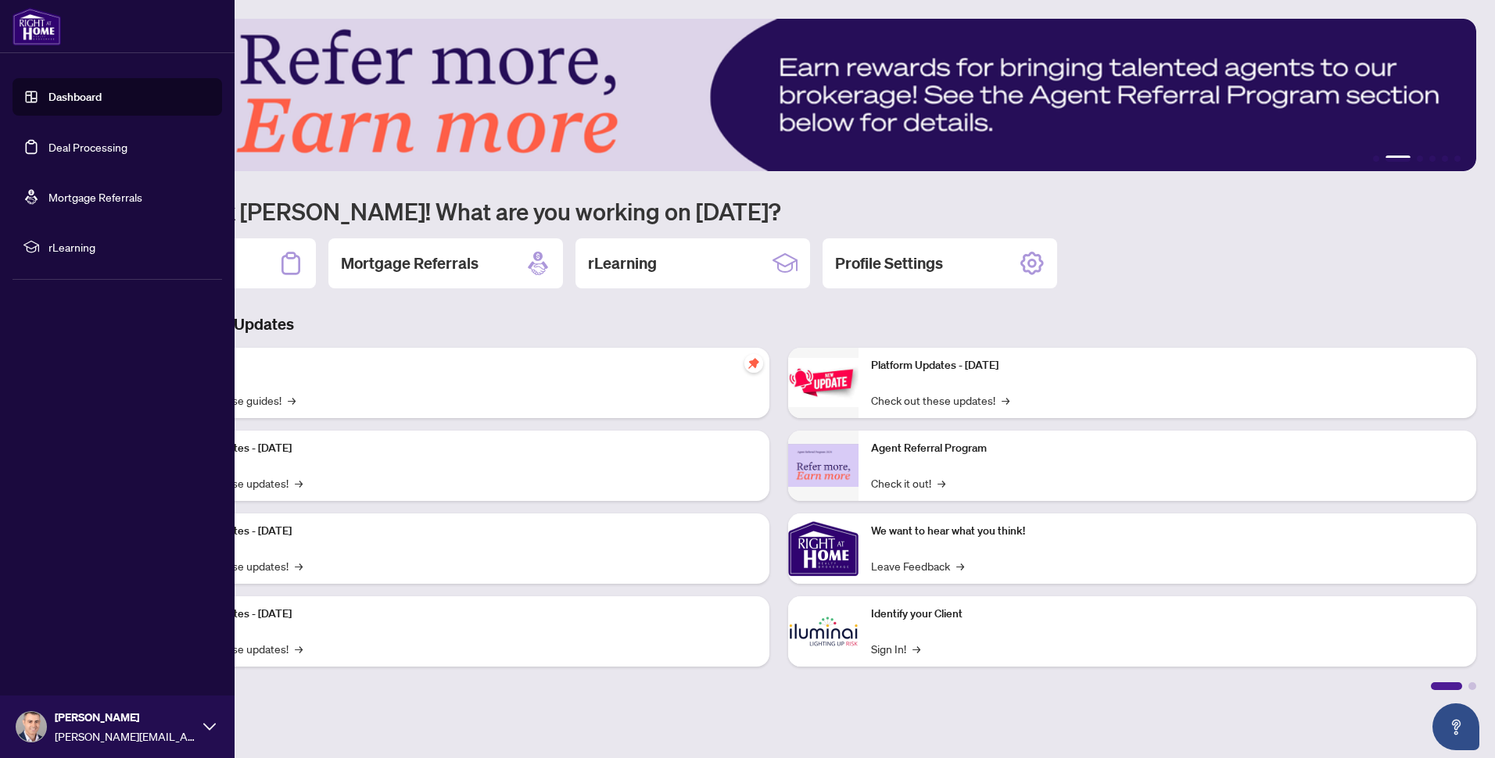
click at [65, 244] on span "rLearning" at bounding box center [129, 246] width 163 height 17
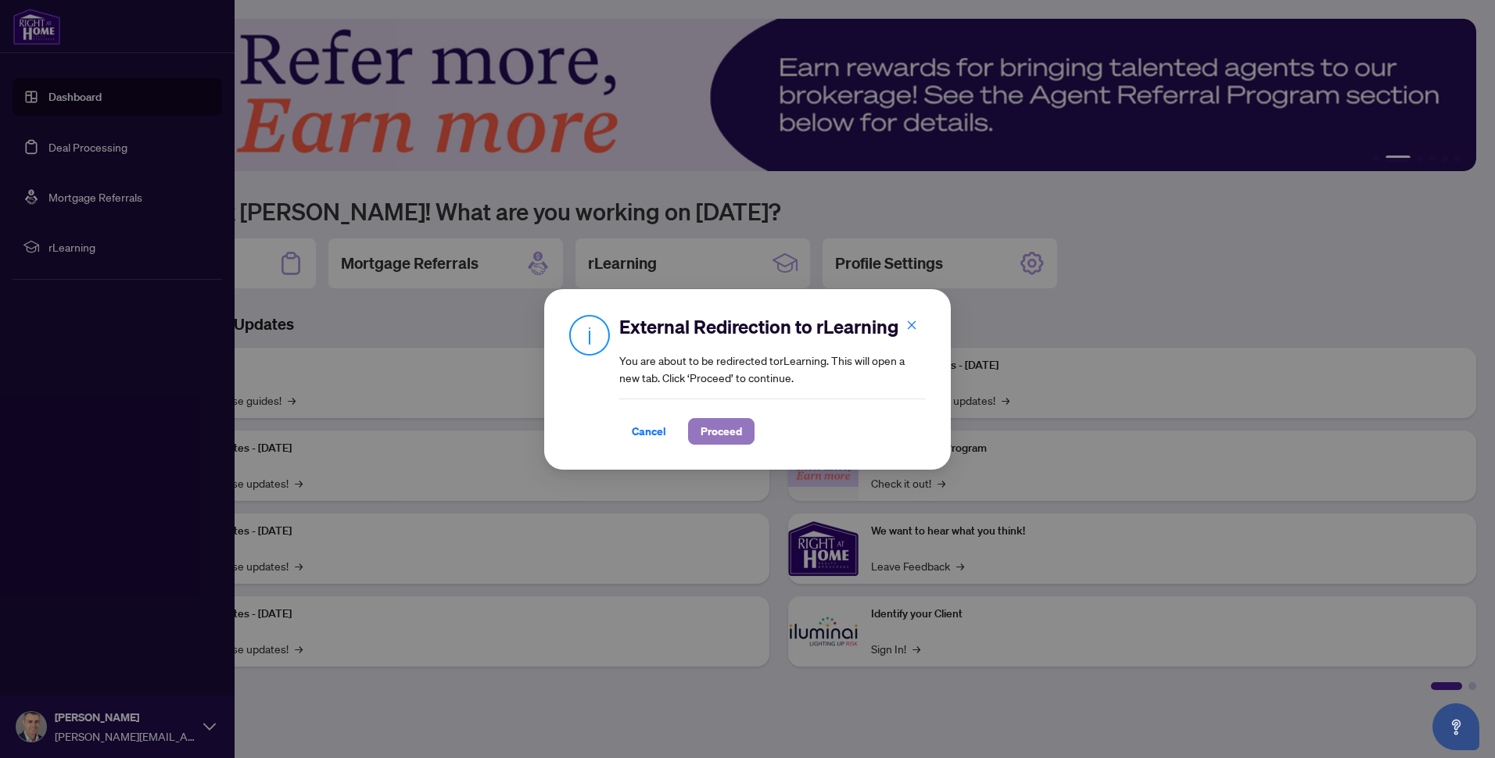
click at [723, 431] on span "Proceed" at bounding box center [720, 431] width 41 height 25
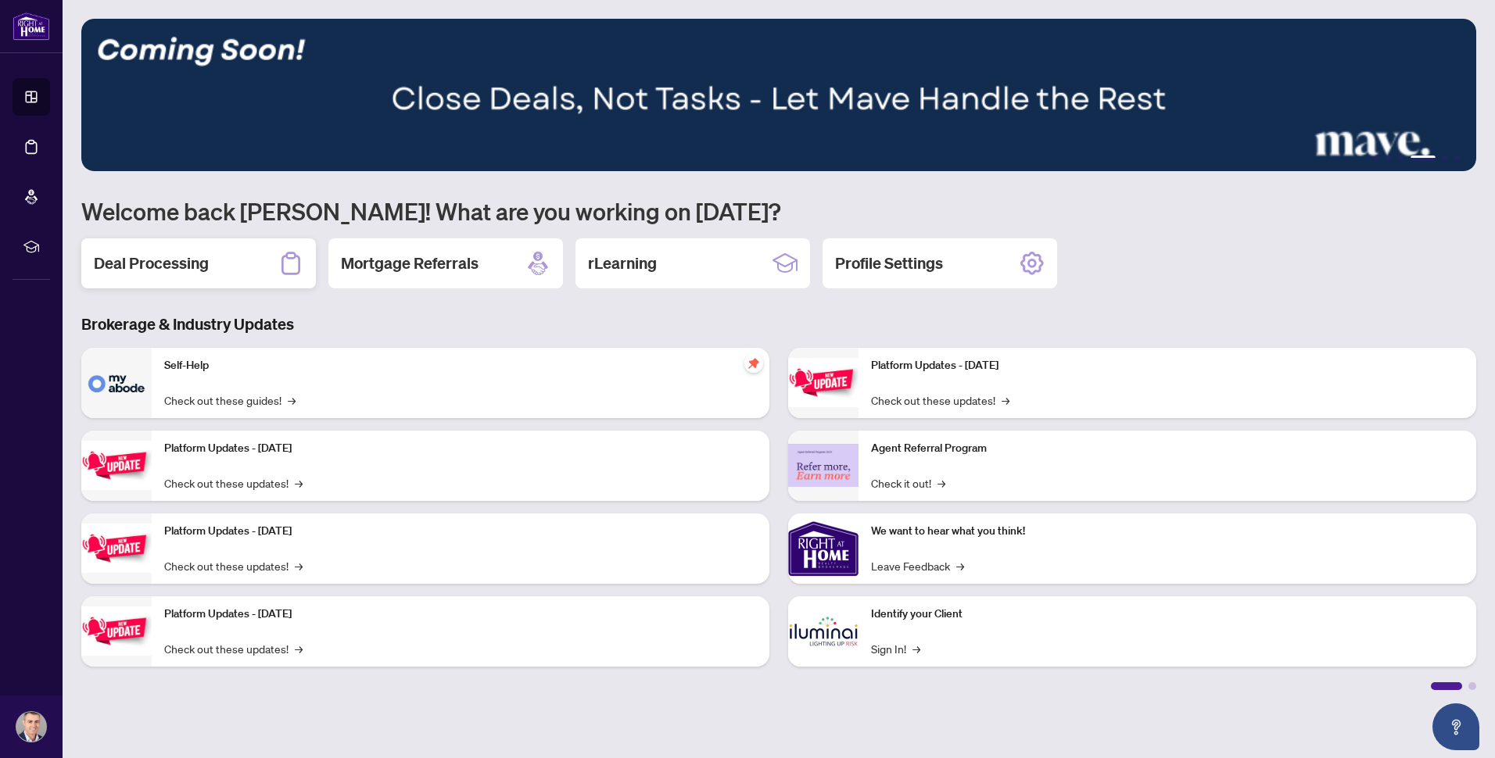
click at [221, 260] on div "Deal Processing" at bounding box center [198, 263] width 235 height 50
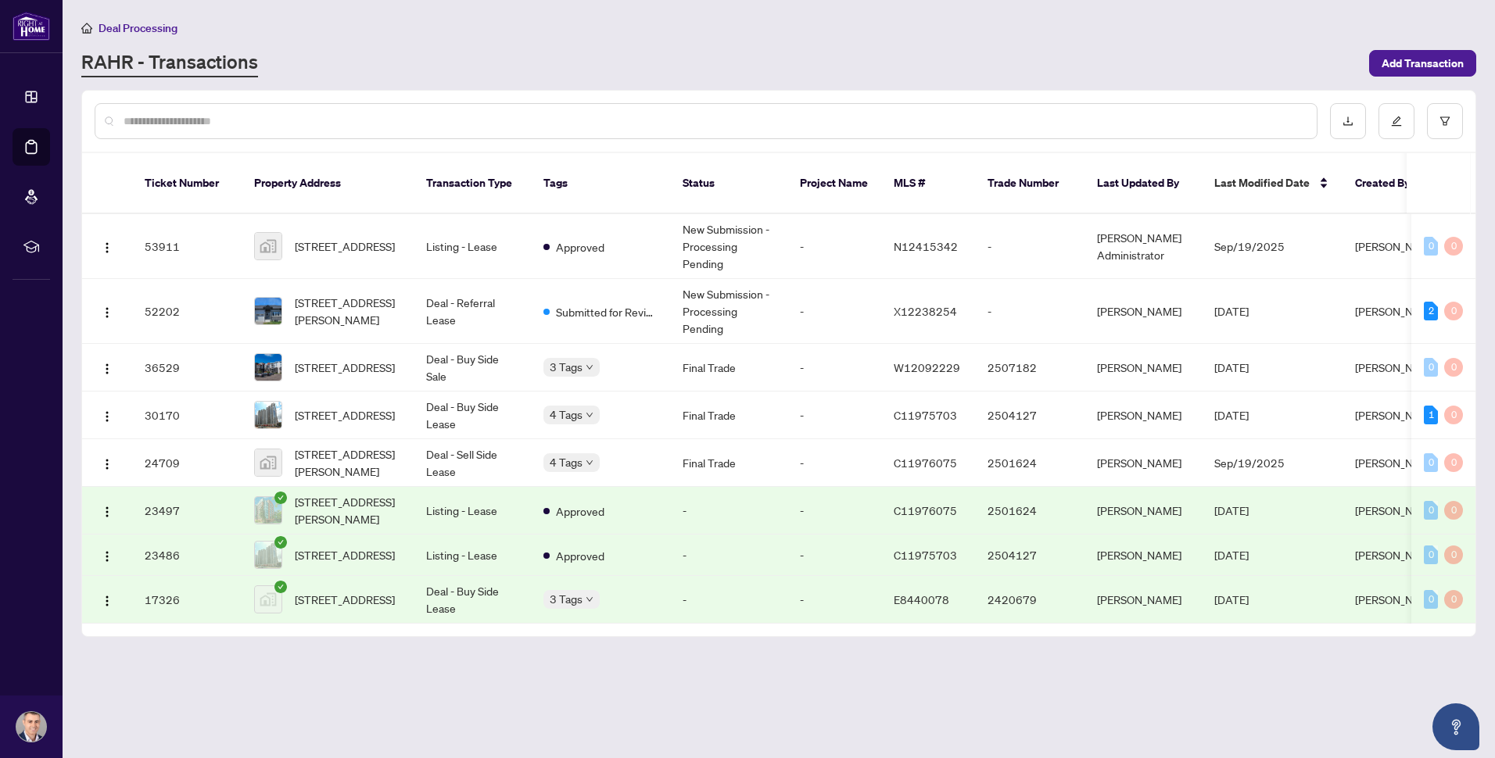
click at [338, 44] on div "Deal Processing RAHR - Transactions Add Transaction" at bounding box center [778, 48] width 1395 height 59
click at [1445, 732] on button "Open asap" at bounding box center [1455, 727] width 47 height 47
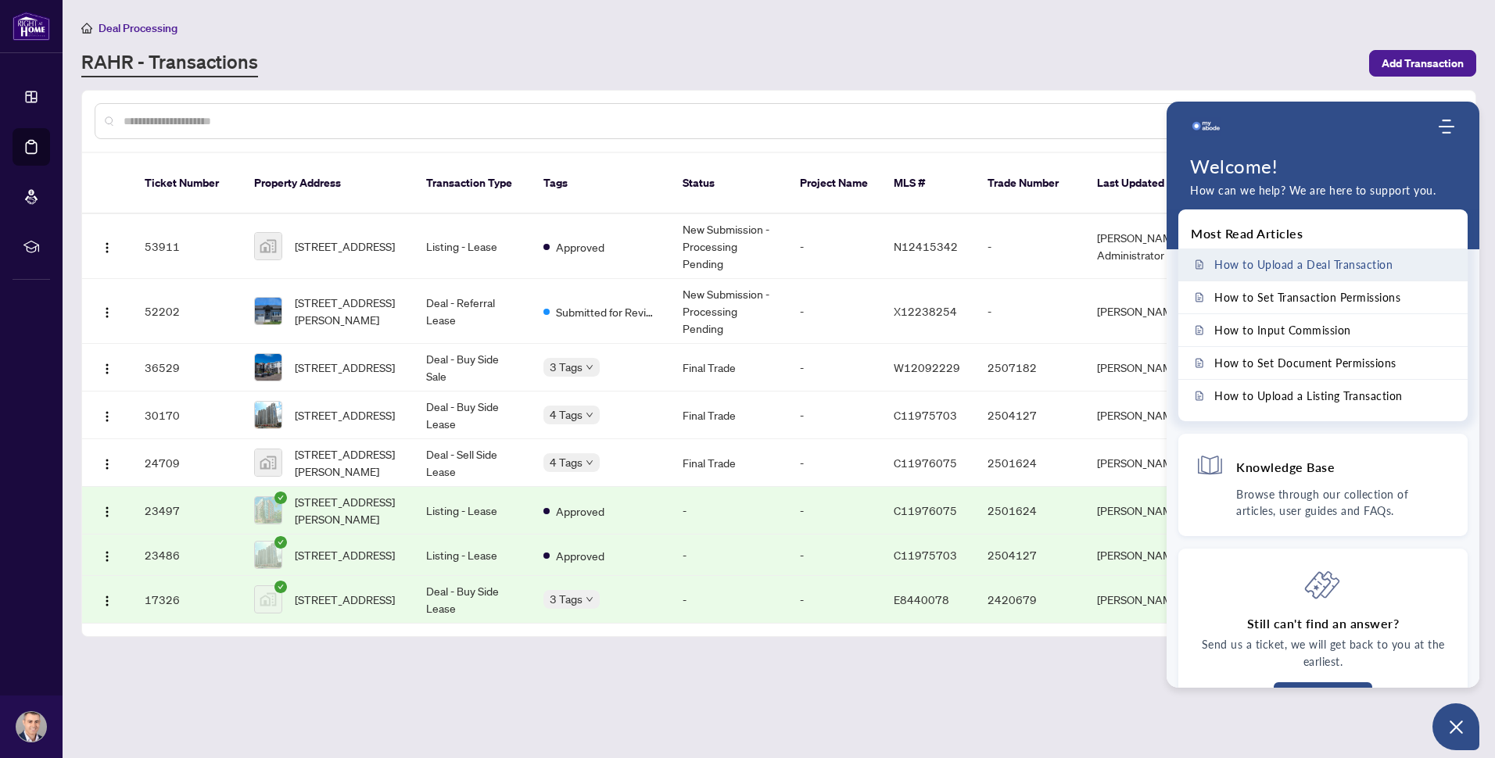
click at [1304, 267] on span "How to Upload a Deal Transaction" at bounding box center [1303, 264] width 178 height 13
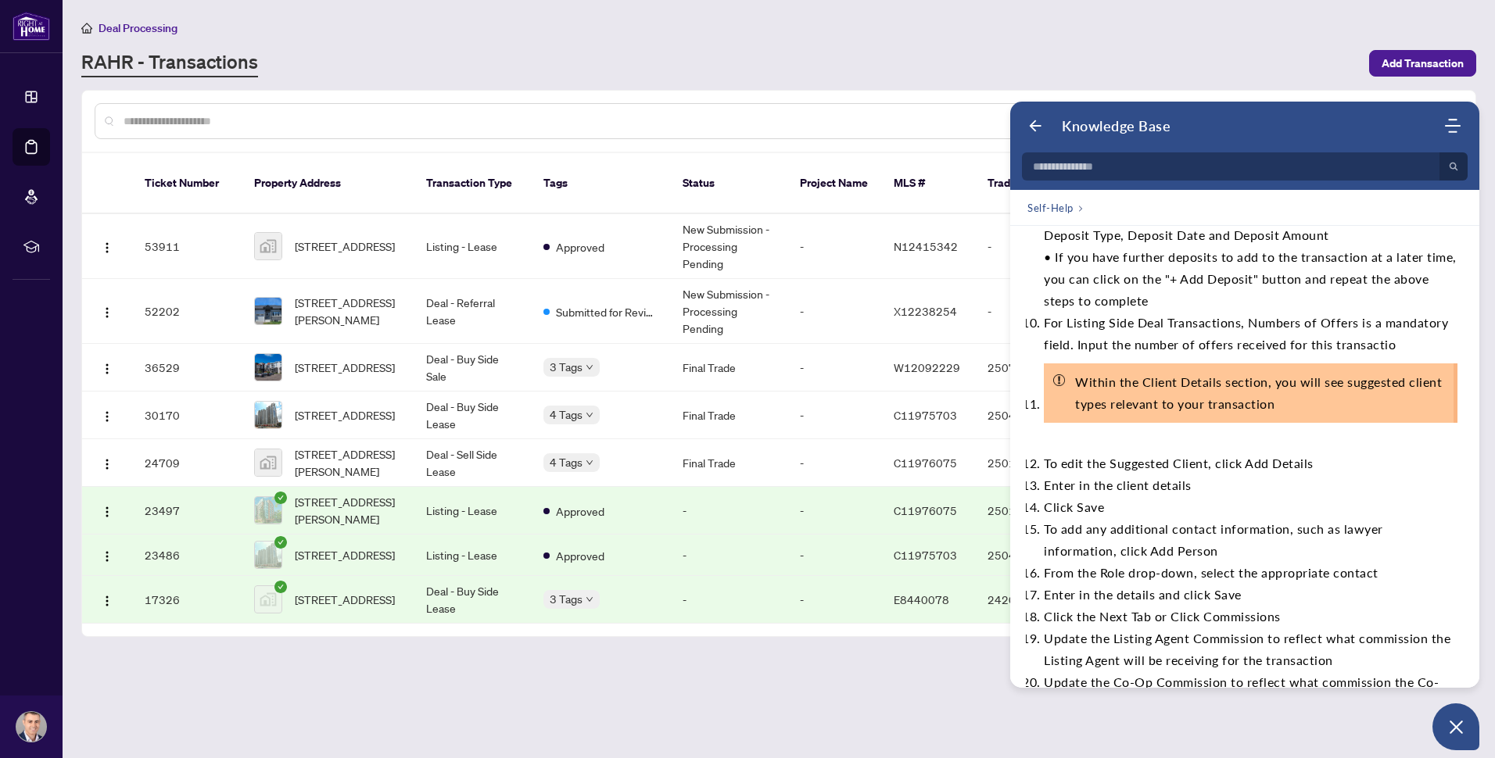
scroll to position [938, 0]
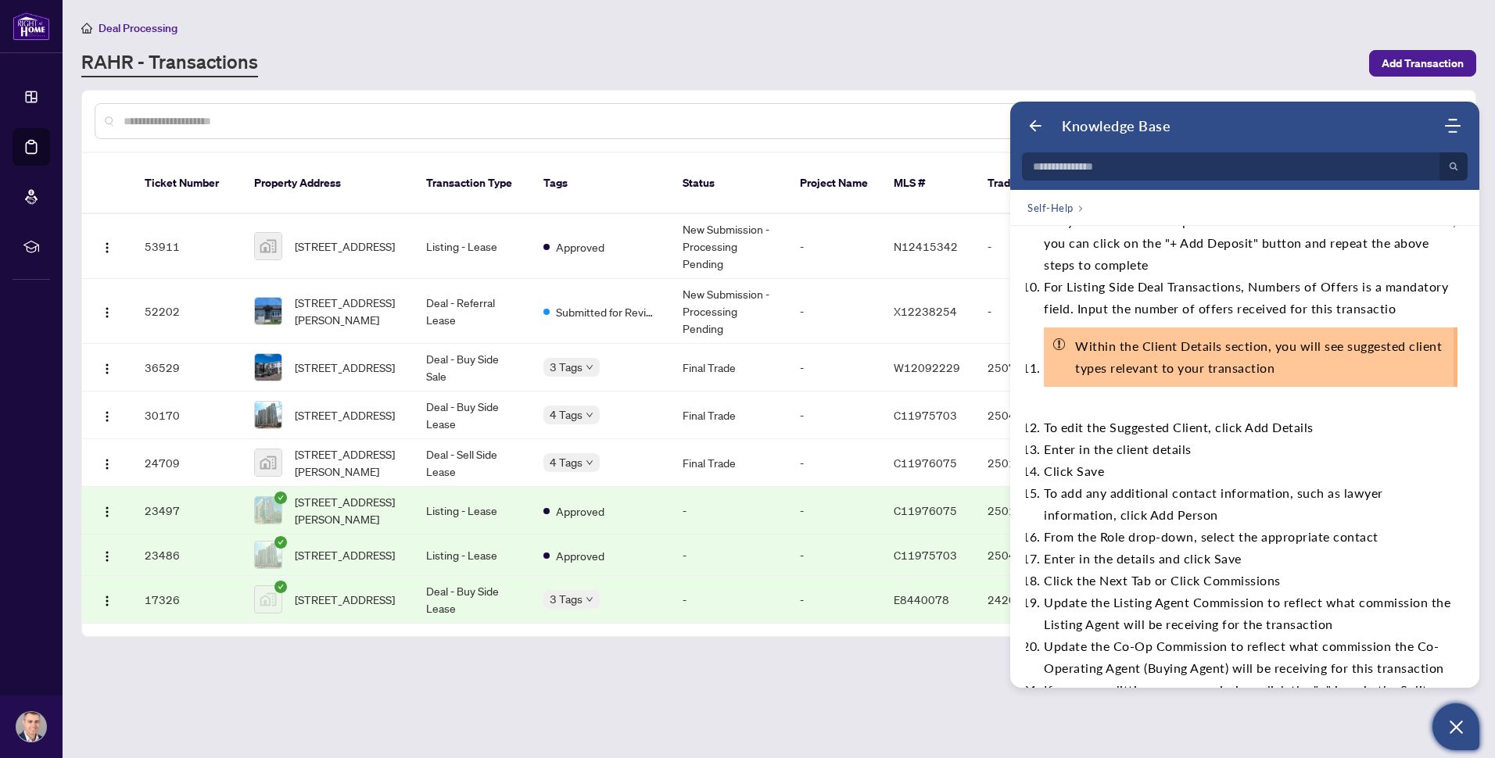
click at [1447, 722] on icon "Open asap" at bounding box center [1456, 728] width 20 height 20
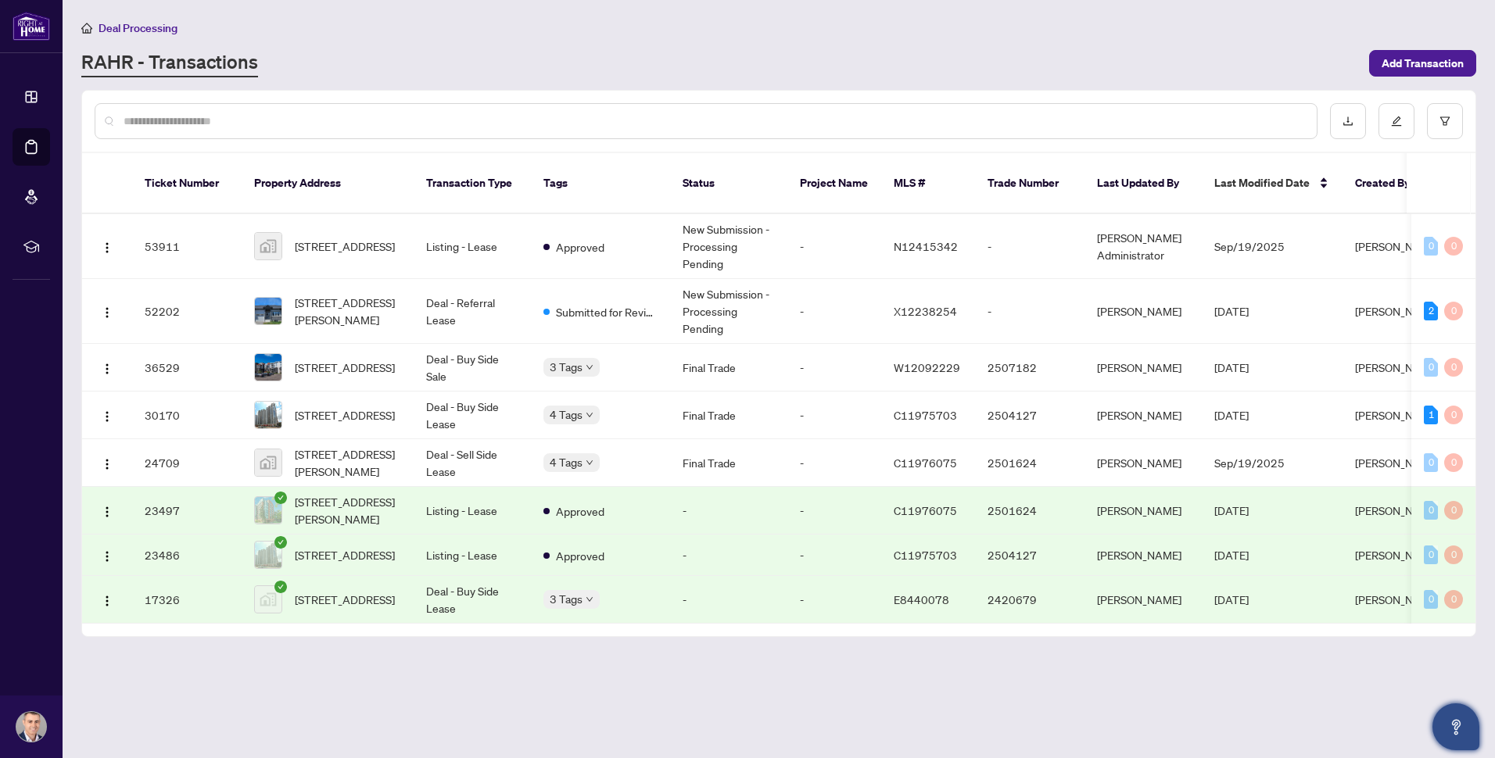
scroll to position [0, 0]
click at [1456, 720] on icon "Open asap" at bounding box center [1456, 724] width 9 height 11
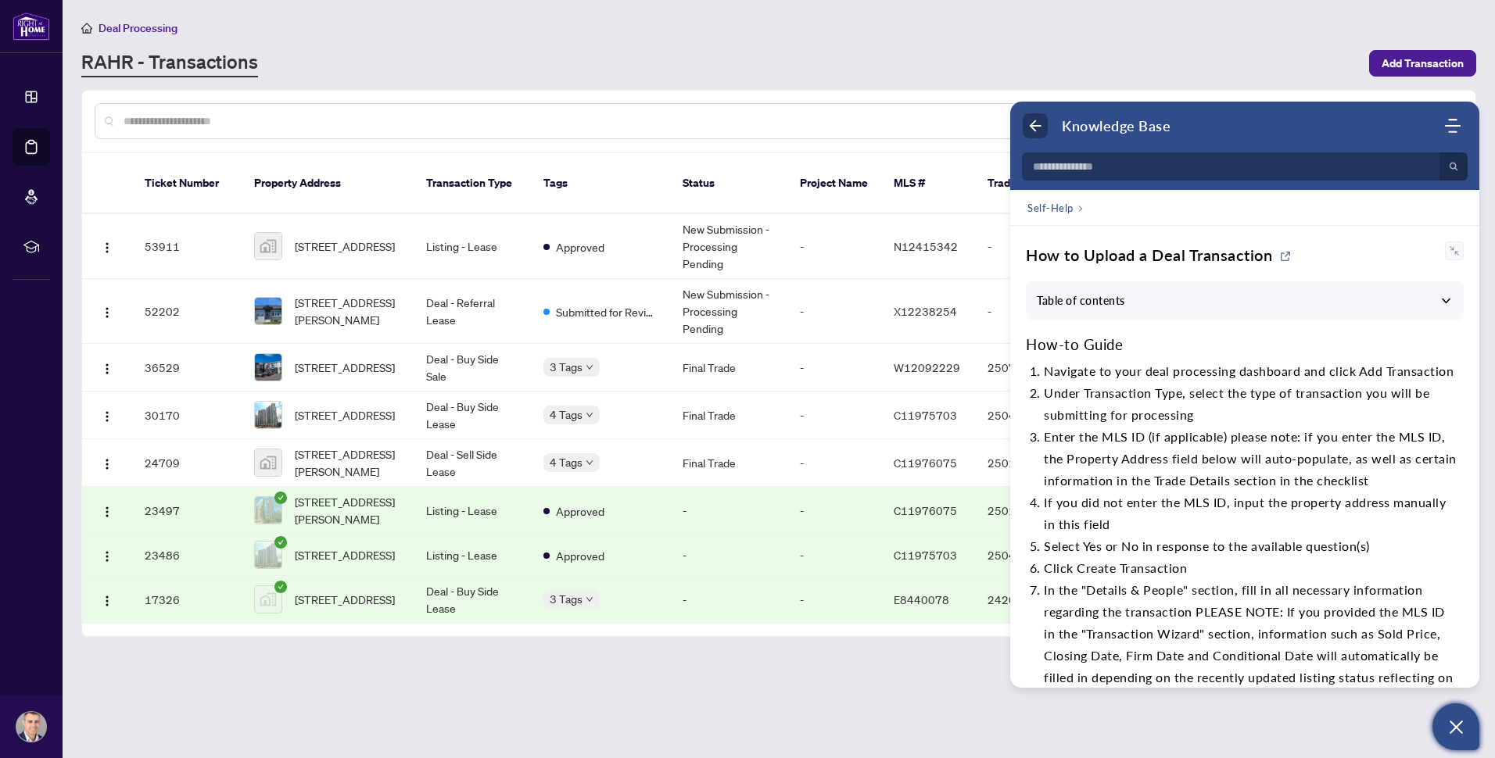
click at [1030, 123] on icon "Back" at bounding box center [1035, 126] width 16 height 16
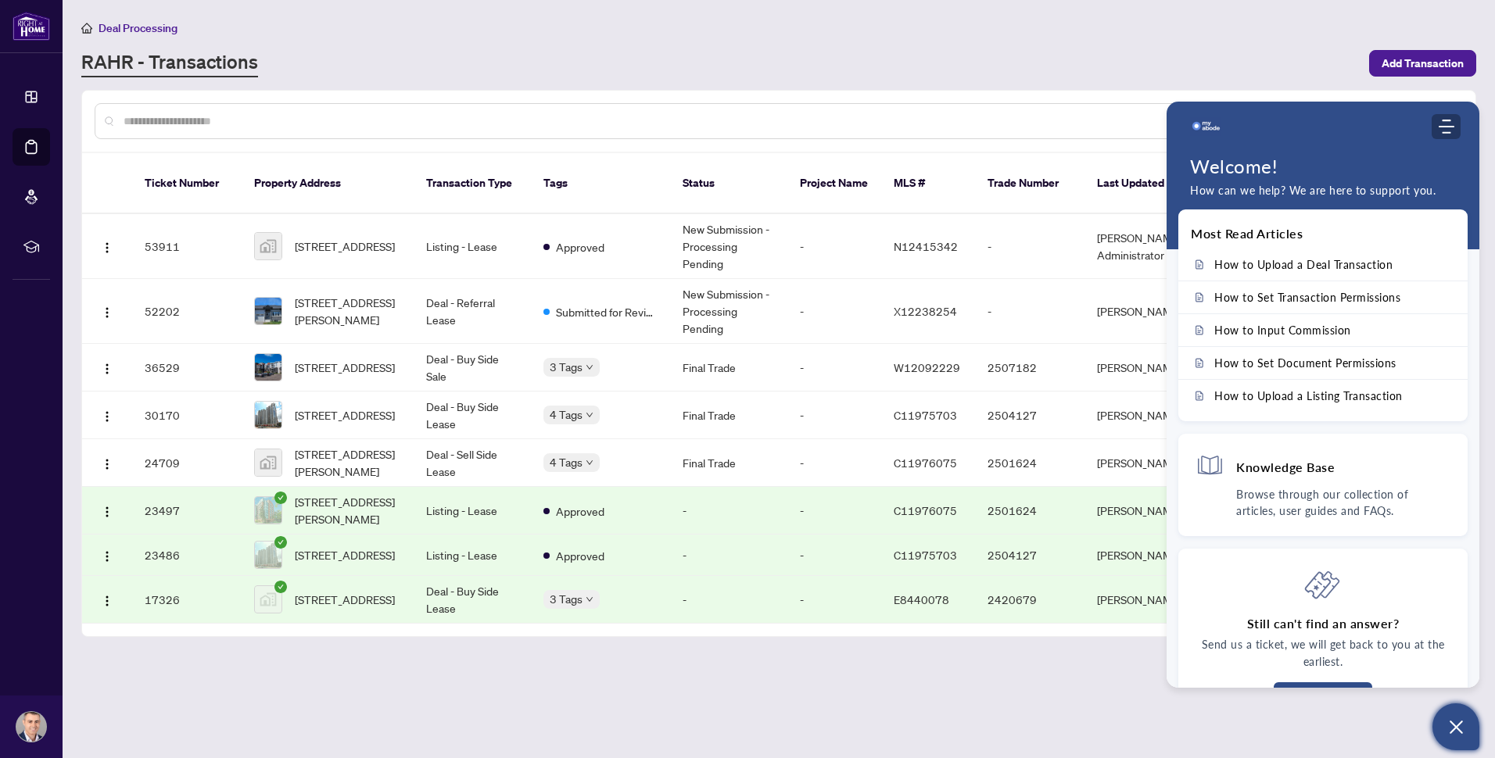
click at [1439, 121] on icon "Modules Menu" at bounding box center [1446, 127] width 16 height 16
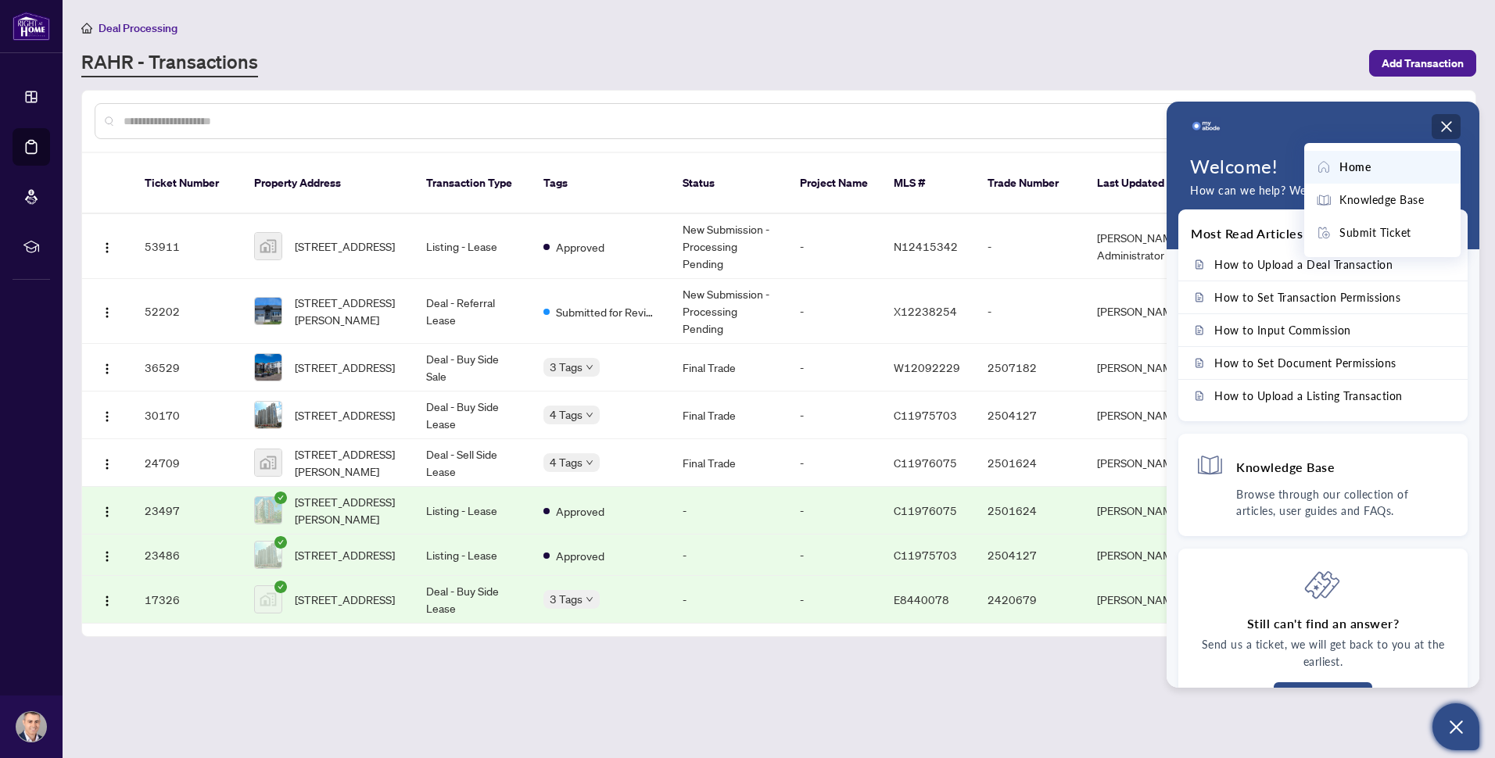
click at [1273, 130] on div at bounding box center [1313, 126] width 246 height 31
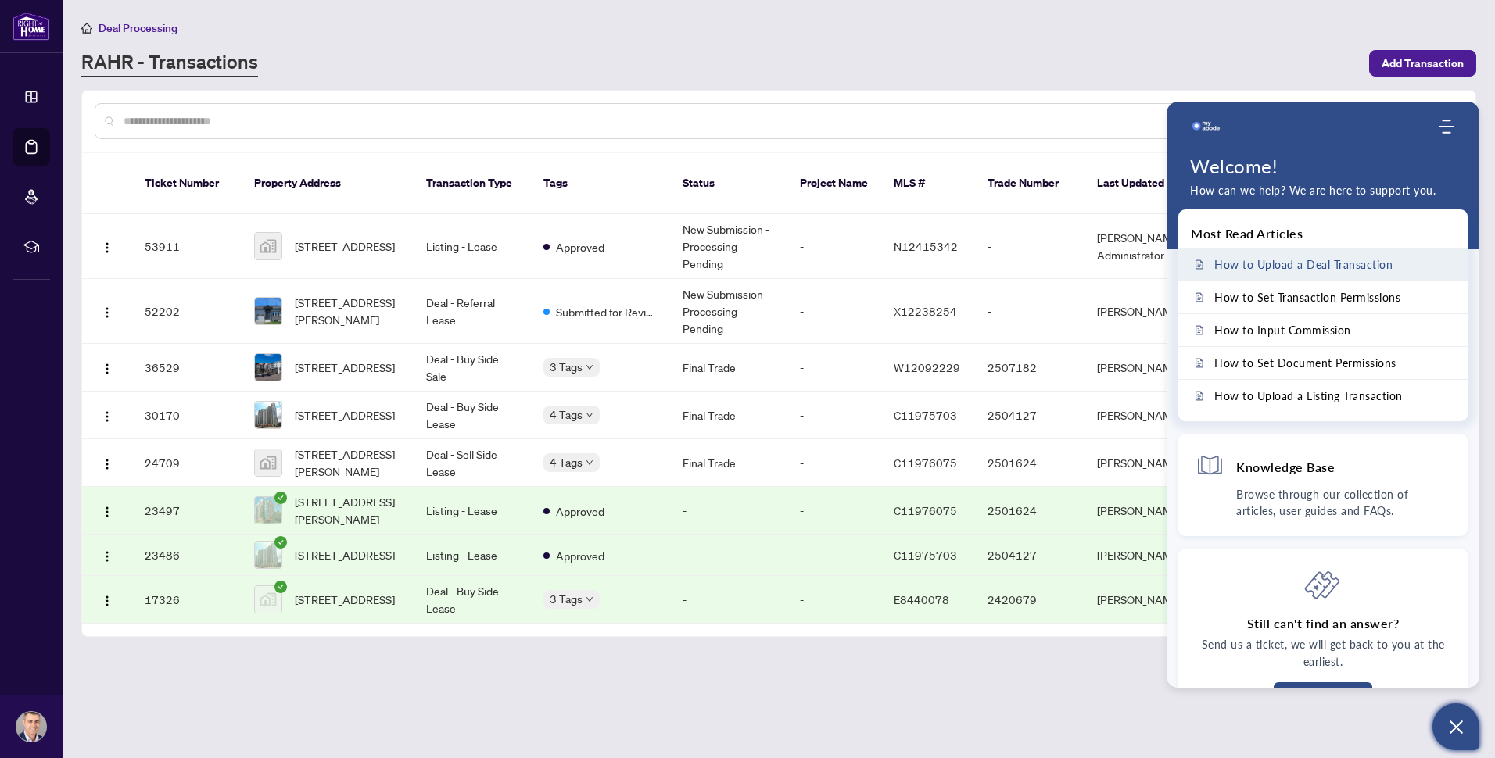
click at [1295, 262] on span "How to Upload a Deal Transaction" at bounding box center [1303, 264] width 178 height 13
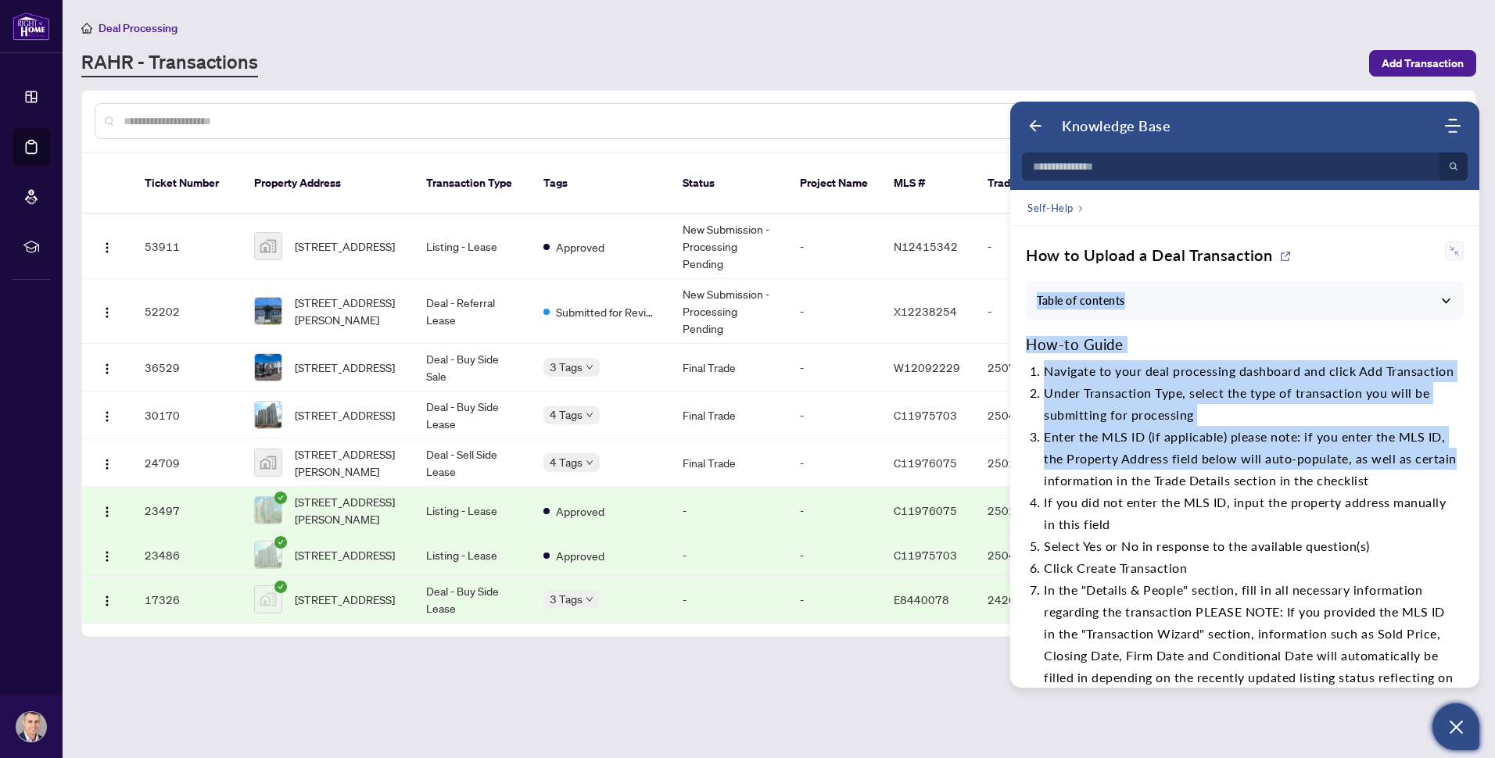
drag, startPoint x: 1473, startPoint y: 251, endPoint x: 1466, endPoint y: 494, distance: 243.2
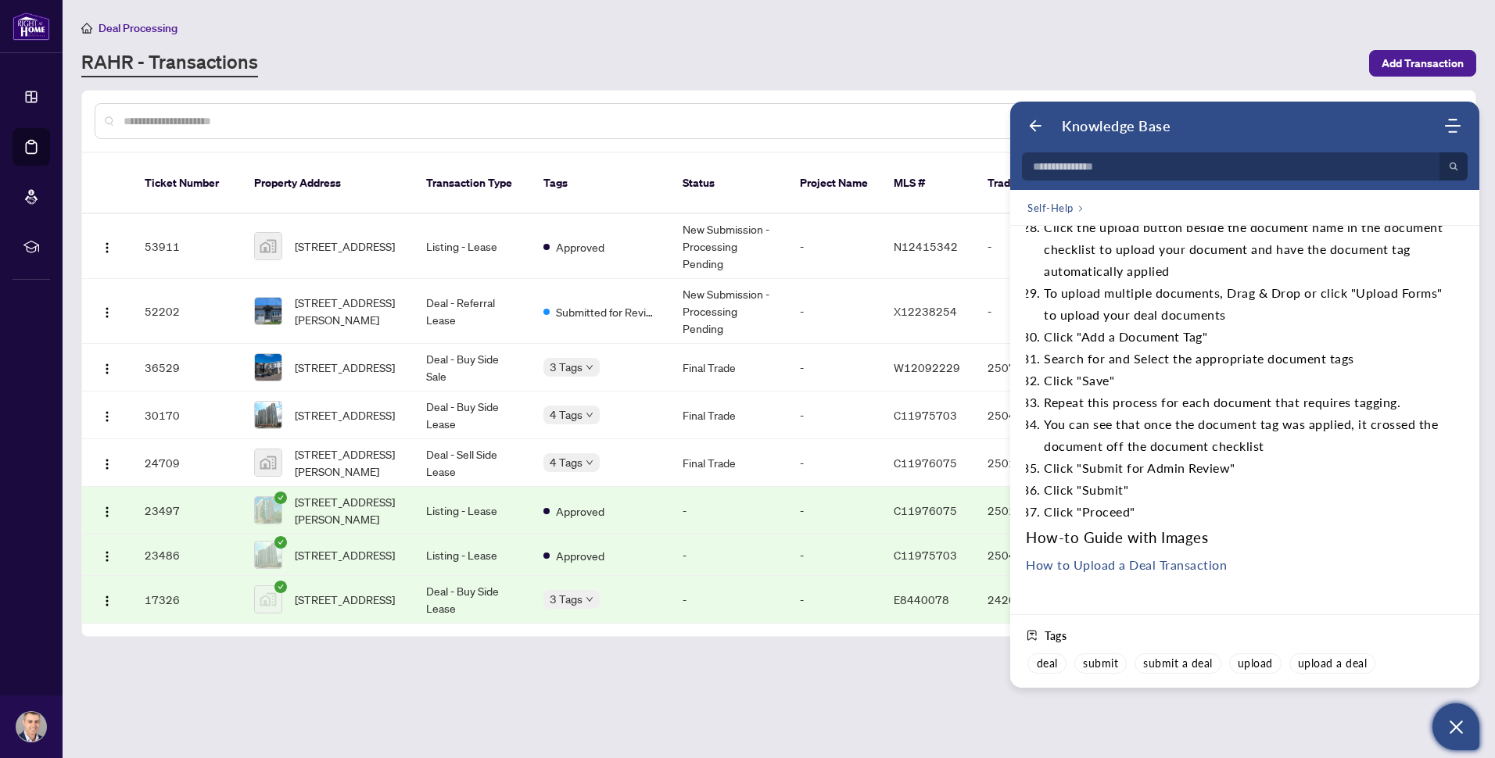
scroll to position [1964, 0]
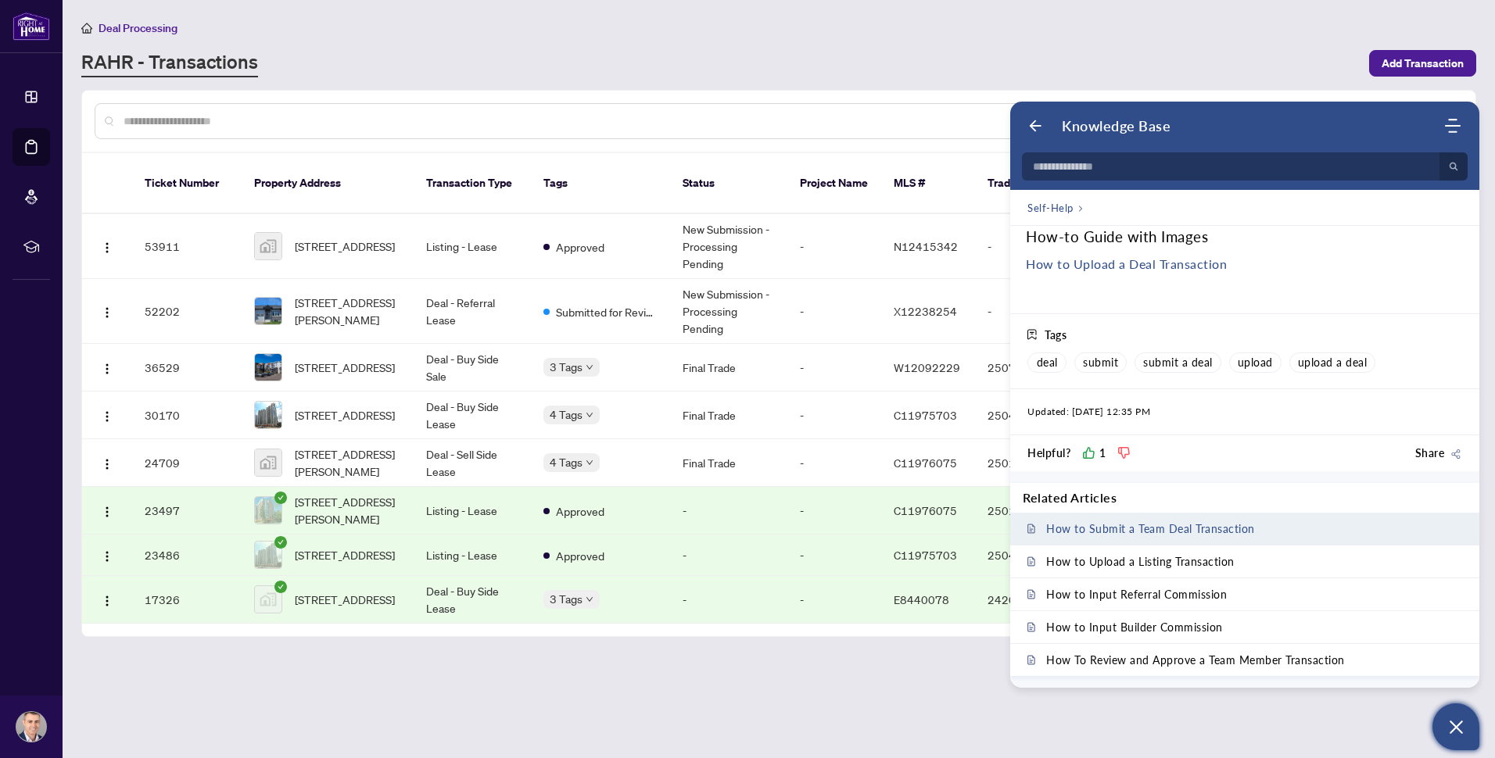
click at [1212, 522] on span "How to Submit a Team Deal Transaction" at bounding box center [1150, 528] width 209 height 13
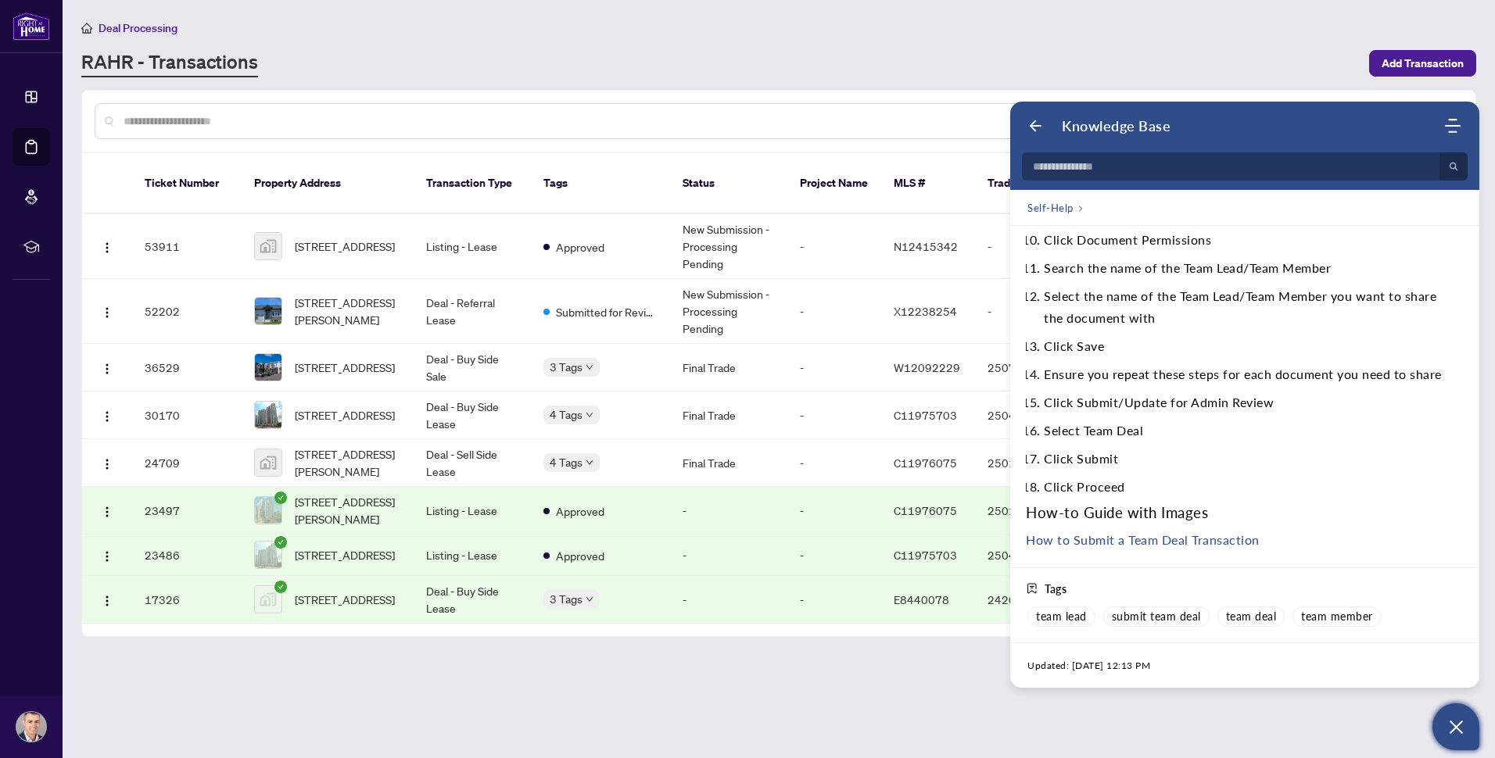
scroll to position [431, 0]
click at [1237, 541] on link "How to Submit a Team Deal Transaction" at bounding box center [1143, 537] width 234 height 15
